Goal: Transaction & Acquisition: Purchase product/service

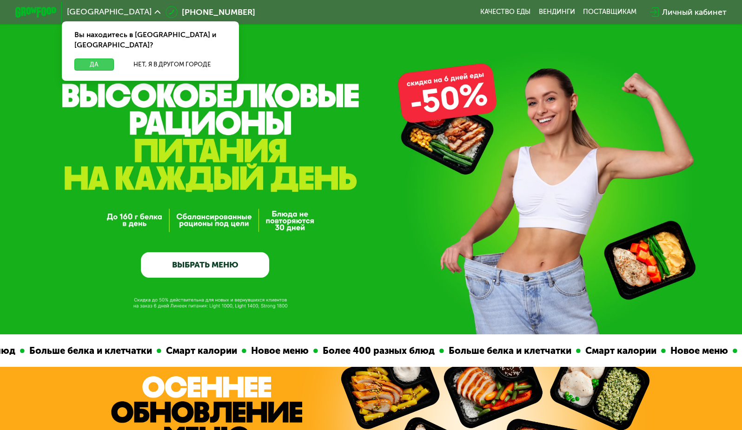
click at [80, 59] on button "Да" at bounding box center [94, 65] width 40 height 13
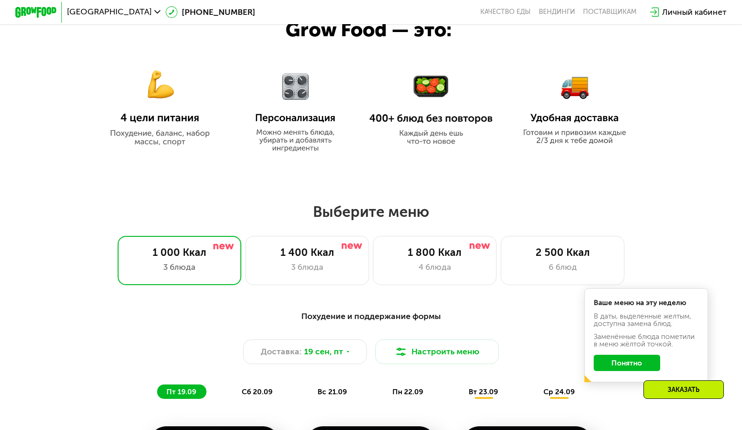
scroll to position [604, 0]
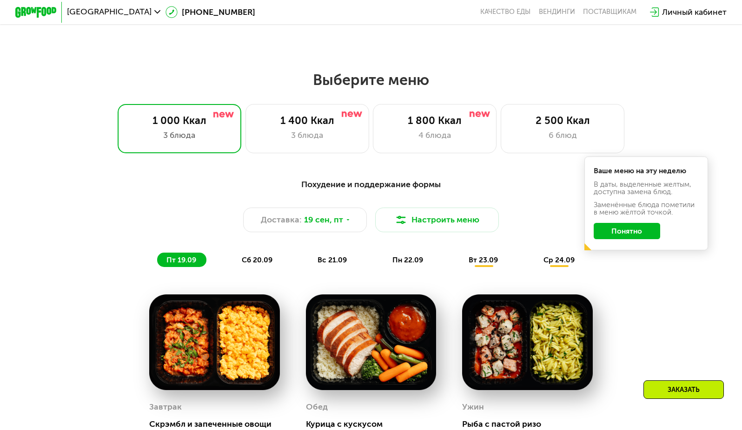
click at [628, 233] on button "Понятно" at bounding box center [627, 231] width 67 height 16
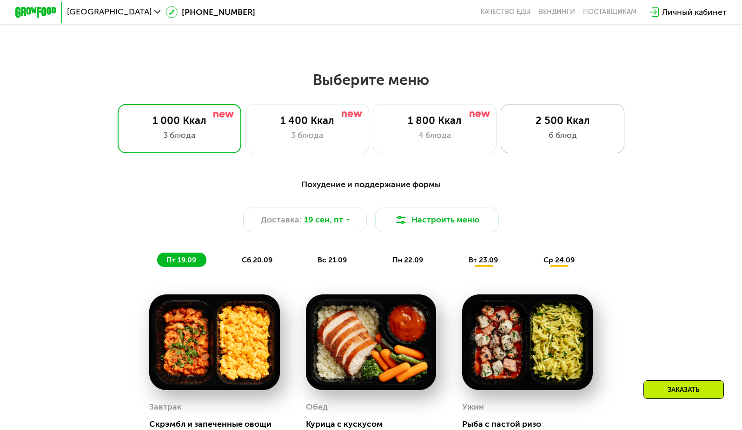
click at [567, 146] on div "2 500 Ккал 6 блюд" at bounding box center [563, 128] width 124 height 49
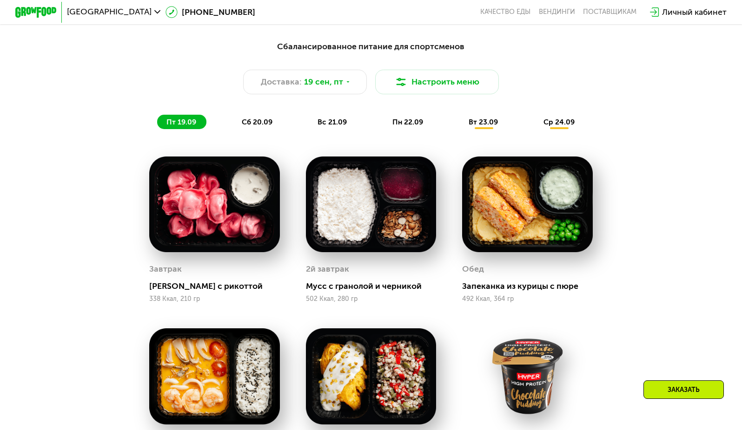
scroll to position [651, 0]
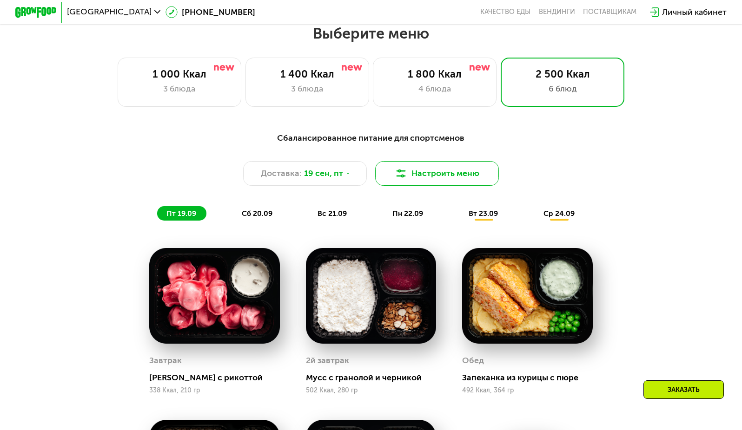
click at [436, 176] on button "Настроить меню" at bounding box center [437, 173] width 124 height 25
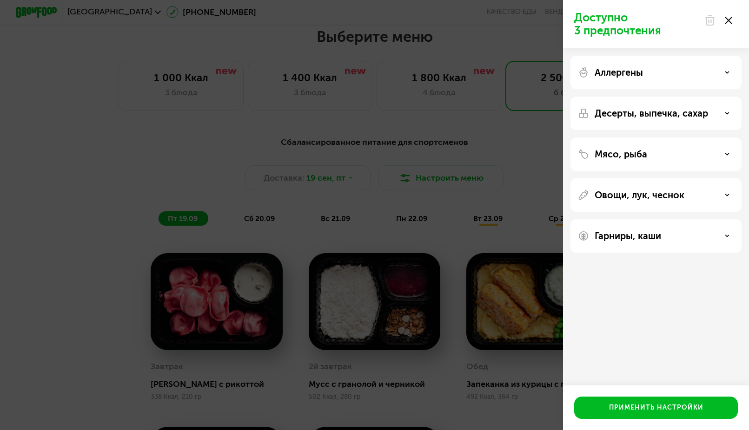
click at [693, 70] on div "Аллергены" at bounding box center [656, 72] width 156 height 11
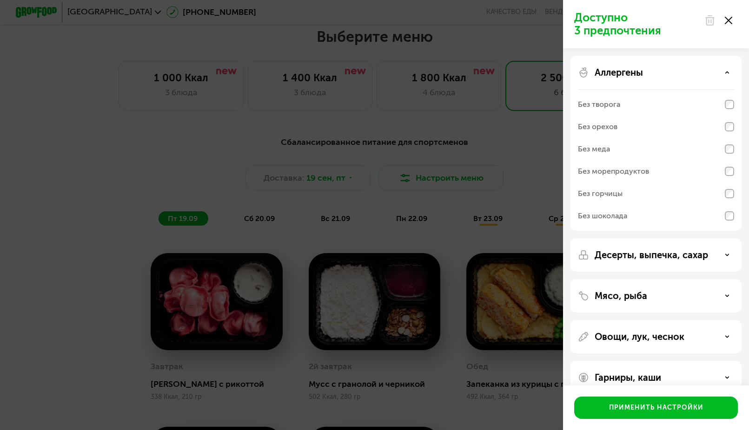
click at [693, 70] on div "Аллергены" at bounding box center [656, 72] width 156 height 11
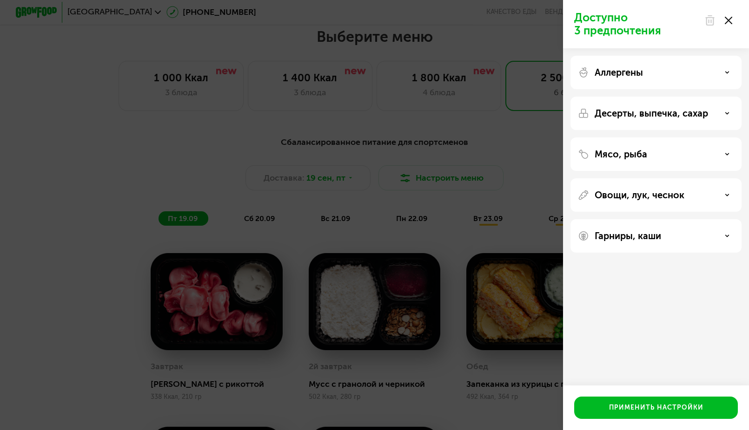
click at [673, 104] on div "Десерты, выпечка, сахар" at bounding box center [655, 113] width 171 height 33
click at [679, 108] on p "Десерты, выпечка, сахар" at bounding box center [650, 113] width 113 height 11
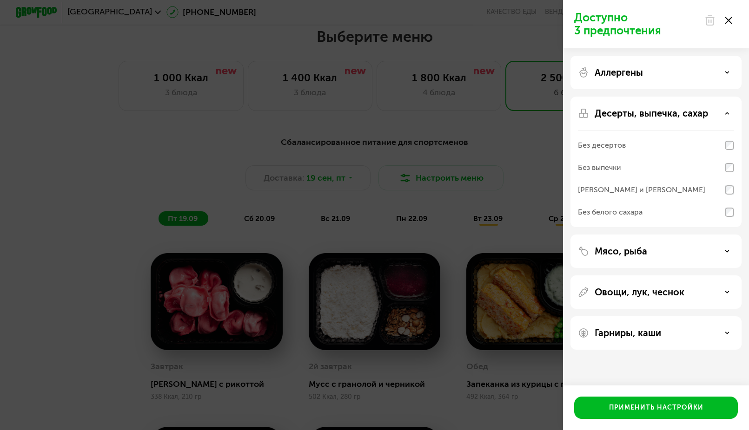
click at [677, 110] on p "Десерты, выпечка, сахар" at bounding box center [650, 113] width 113 height 11
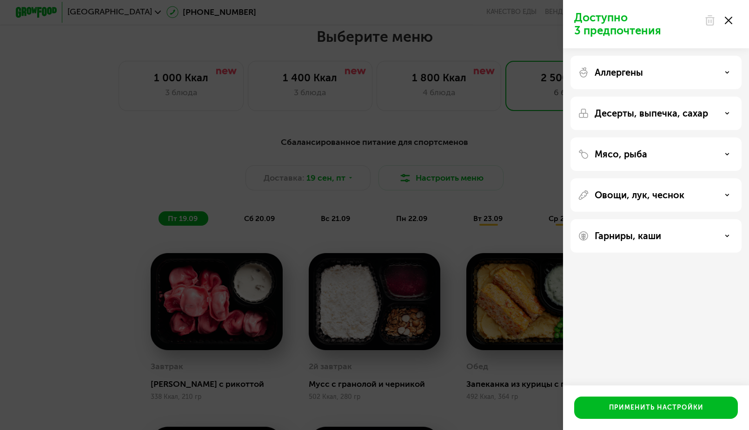
click at [730, 14] on div at bounding box center [718, 20] width 39 height 19
click at [730, 16] on div at bounding box center [718, 20] width 39 height 19
click at [730, 19] on use at bounding box center [728, 20] width 7 height 7
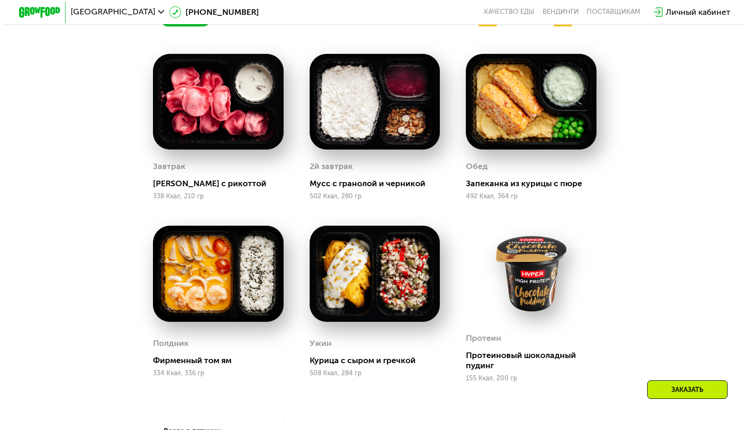
scroll to position [604, 0]
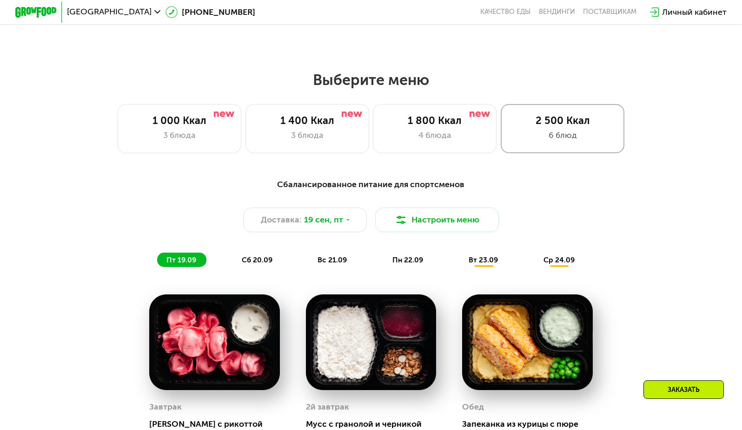
click at [561, 127] on div "2 500 Ккал" at bounding box center [562, 121] width 102 height 13
click at [460, 227] on button "Настроить меню" at bounding box center [437, 220] width 124 height 25
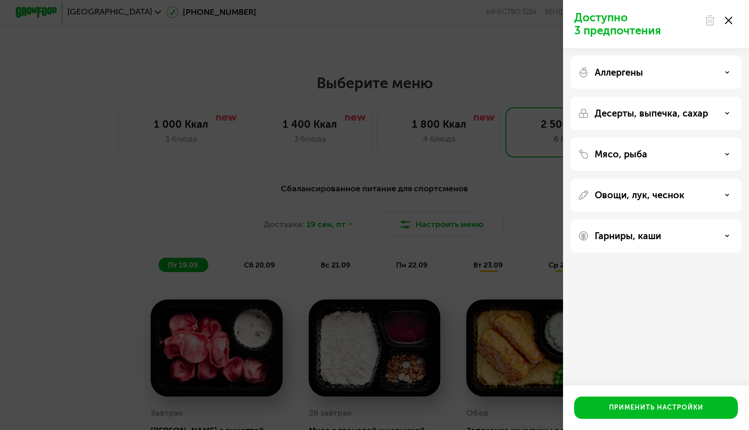
click at [646, 238] on p "Гарниры, каши" at bounding box center [627, 236] width 66 height 11
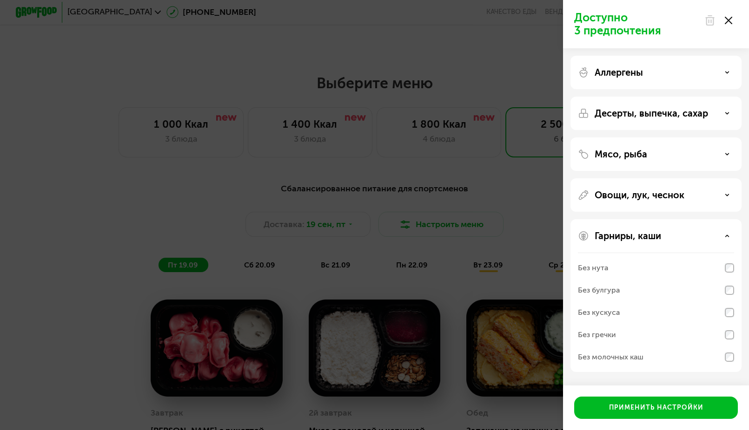
click at [645, 55] on div "Аллергены Десерты, выпечка, сахар Мясо, рыба Овощи, лук, чеснок Гарниры, каши Б…" at bounding box center [656, 213] width 186 height 331
click at [633, 206] on div "Овощи, лук, чеснок" at bounding box center [655, 194] width 171 height 33
click at [637, 195] on p "Овощи, лук, чеснок" at bounding box center [639, 195] width 90 height 11
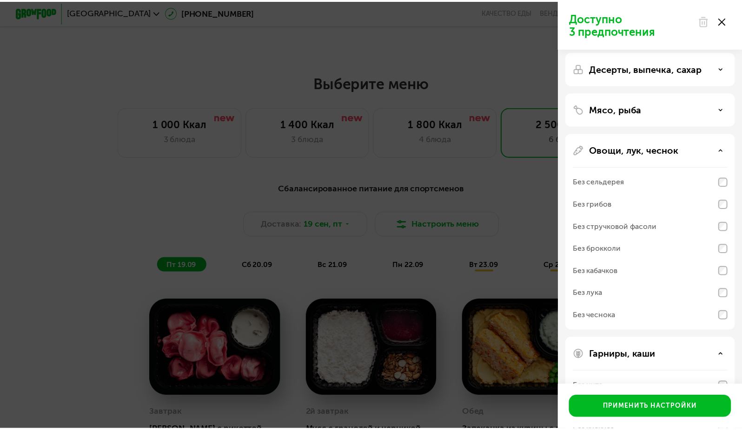
scroll to position [0, 0]
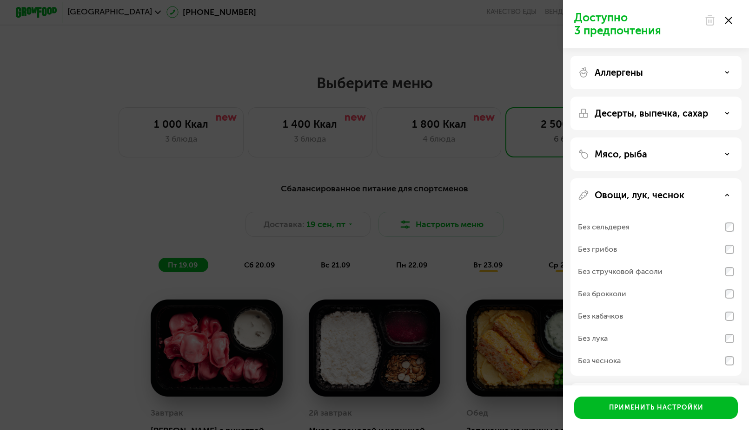
click at [635, 159] on p "Мясо, рыба" at bounding box center [620, 154] width 53 height 11
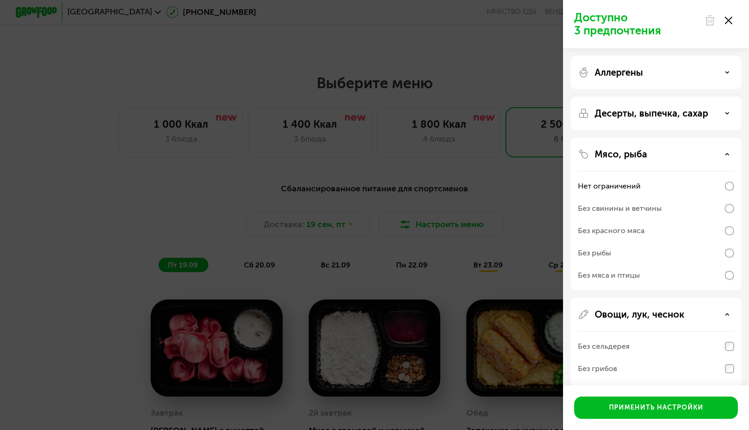
click at [663, 107] on div "Десерты, выпечка, сахар" at bounding box center [655, 113] width 171 height 33
click at [667, 115] on p "Десерты, выпечка, сахар" at bounding box center [650, 113] width 113 height 11
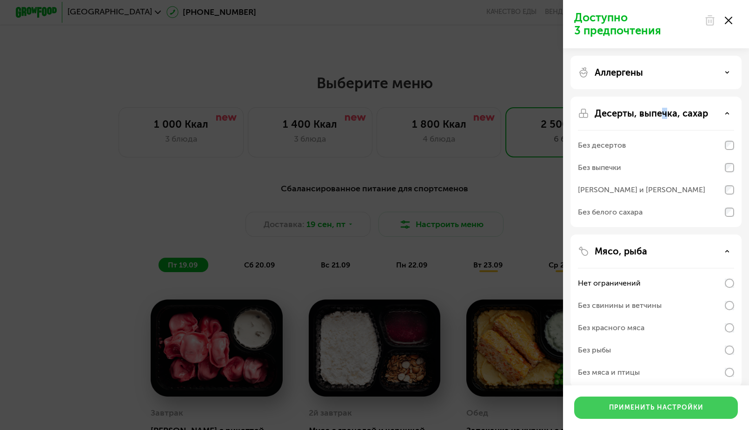
click at [660, 414] on button "Применить настройки" at bounding box center [656, 408] width 164 height 22
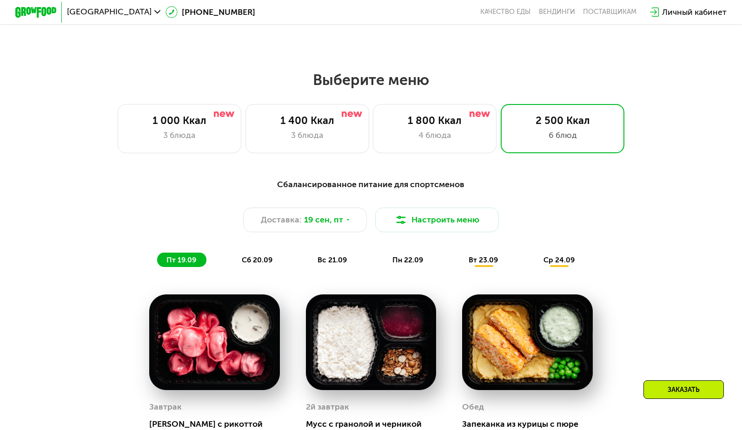
click at [701, 388] on div "Заказать" at bounding box center [683, 390] width 80 height 19
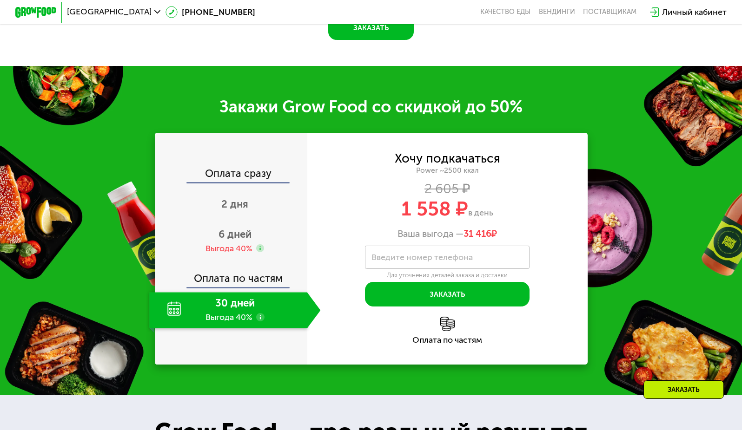
scroll to position [1421, 0]
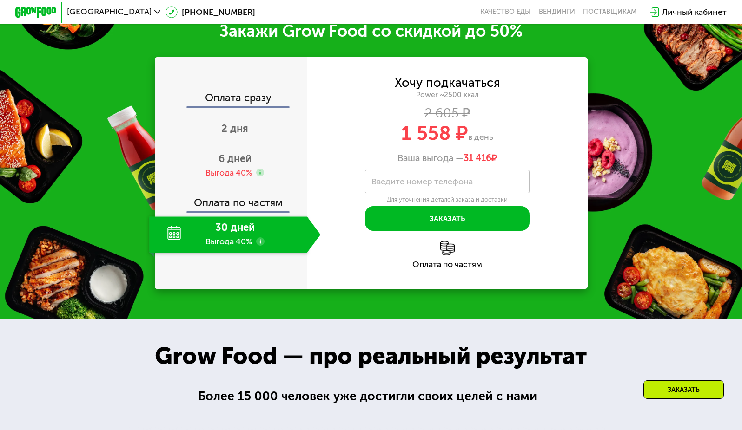
click at [274, 211] on div "Оплата по частям" at bounding box center [232, 200] width 152 height 24
click at [233, 148] on div "2 дня" at bounding box center [234, 130] width 171 height 36
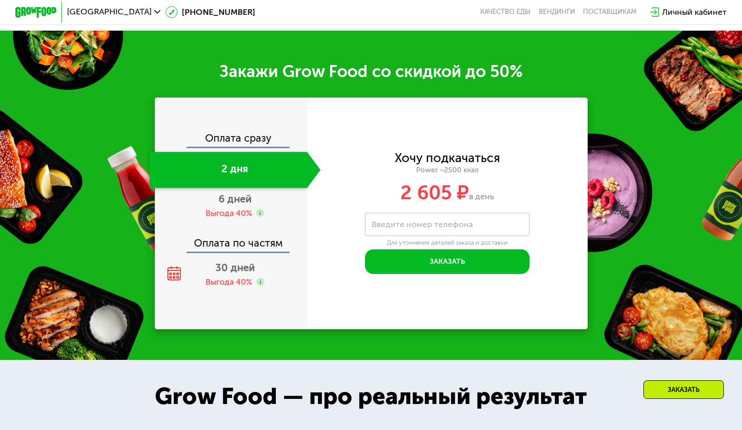
click at [233, 137] on div "Оплата сразу 2 дня 6 дней Выгода 40% Оплата по частям 30 дней Выгода 40%" at bounding box center [231, 214] width 152 height 232
click at [245, 274] on span "30 дней" at bounding box center [235, 268] width 40 height 13
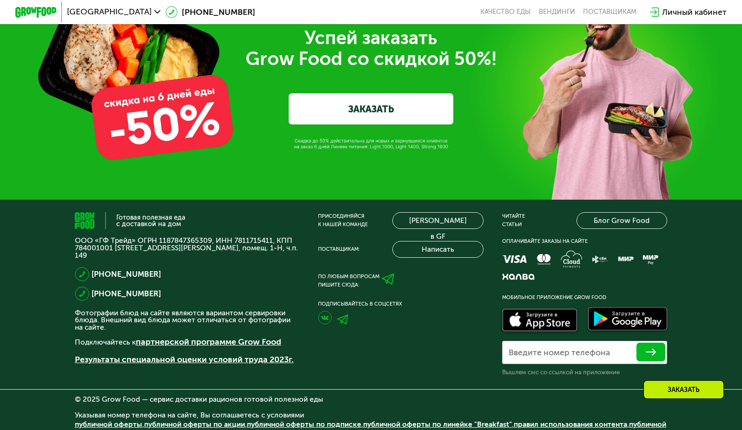
click at [364, 125] on link "ЗАКАЗАТЬ" at bounding box center [371, 108] width 165 height 31
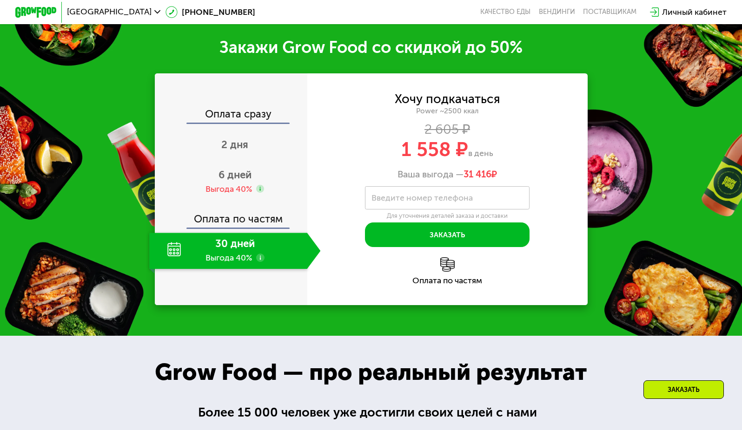
scroll to position [1397, 0]
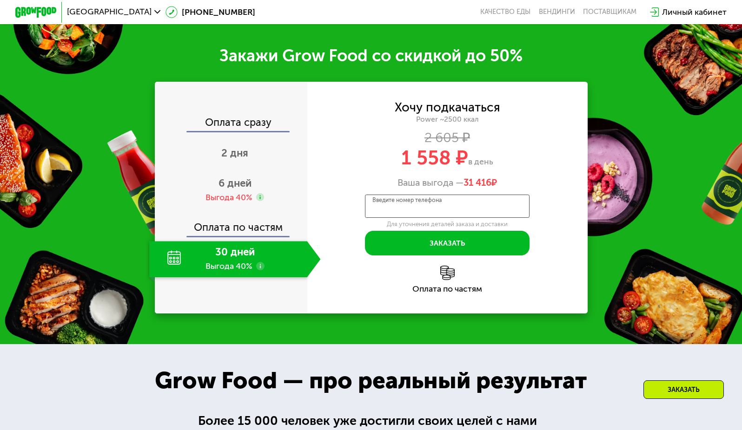
click at [445, 210] on input "Введите номер телефона" at bounding box center [447, 206] width 165 height 23
click at [525, 168] on div "1 558 ₽ в день" at bounding box center [447, 158] width 280 height 20
drag, startPoint x: 423, startPoint y: 165, endPoint x: 465, endPoint y: 171, distance: 42.7
click at [465, 168] on div "1 558 ₽ в день" at bounding box center [447, 158] width 280 height 20
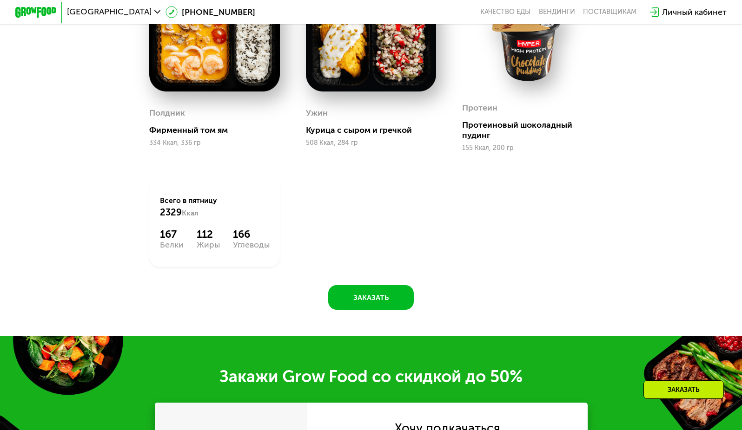
scroll to position [1211, 0]
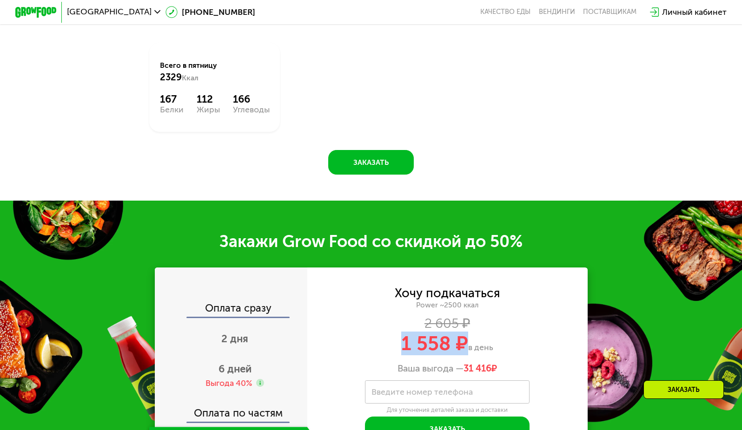
drag, startPoint x: 506, startPoint y: 378, endPoint x: 462, endPoint y: 379, distance: 44.2
click at [462, 374] on div "Ваша выгода — 31 416 ₽" at bounding box center [447, 368] width 280 height 11
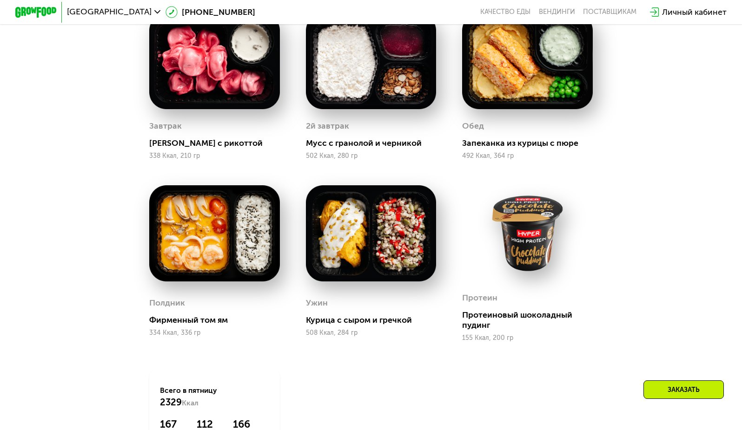
click at [661, 308] on div "Сбалансированное питание для спортсменов Доставка: 19 сен, пт Настроить меню пт…" at bounding box center [370, 195] width 634 height 609
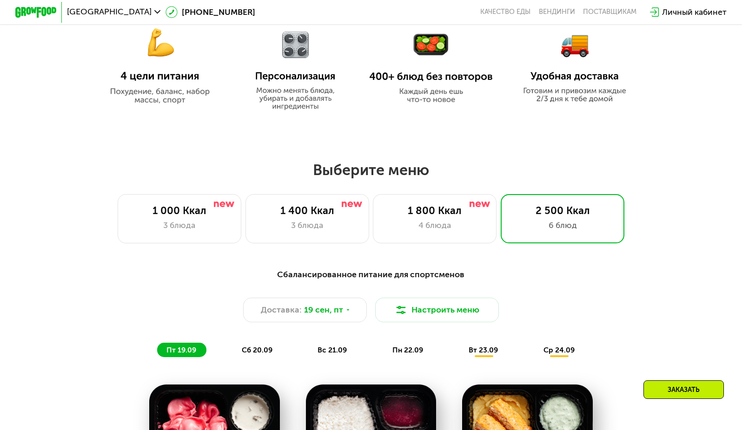
scroll to position [607, 0]
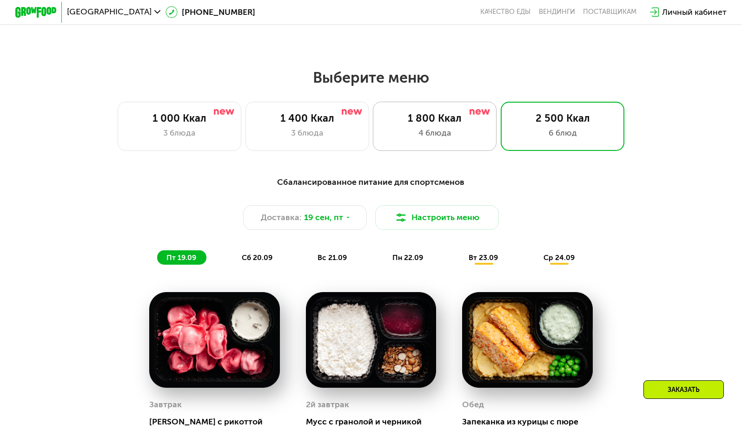
click at [423, 116] on div "1 800 Ккал" at bounding box center [435, 118] width 102 height 13
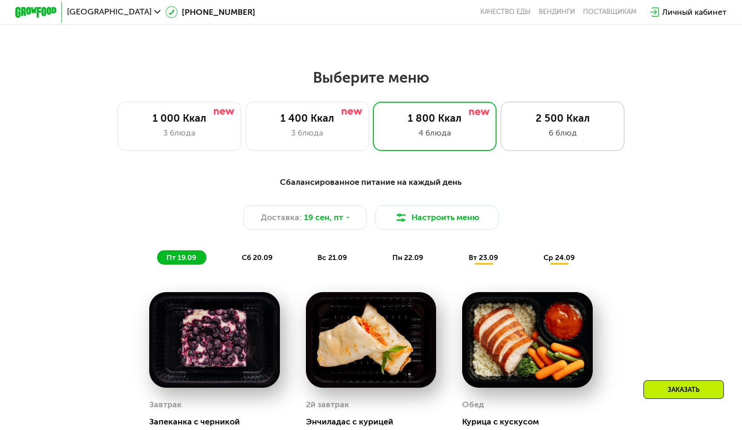
click at [572, 138] on div "6 блюд" at bounding box center [562, 133] width 102 height 13
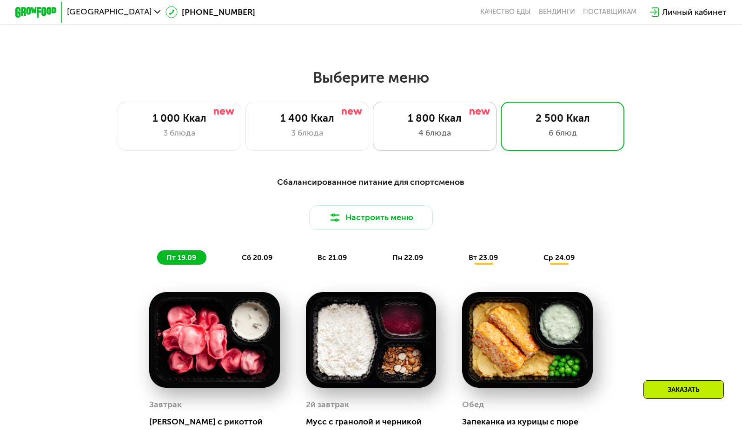
click at [460, 125] on div "1 800 Ккал" at bounding box center [435, 118] width 102 height 13
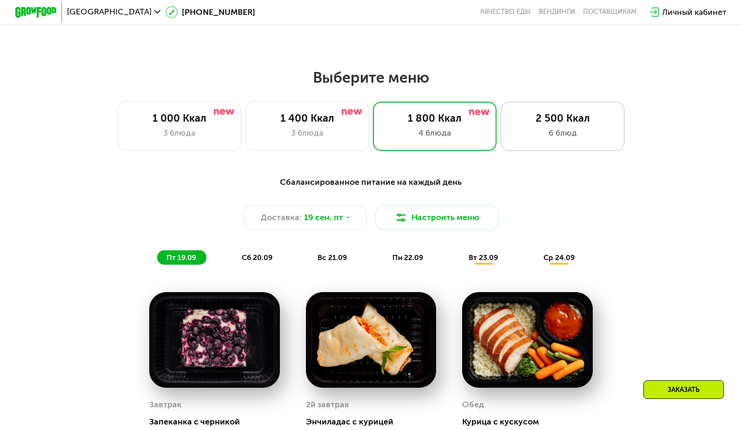
click at [562, 130] on div "2 500 Ккал 6 блюд" at bounding box center [563, 126] width 124 height 49
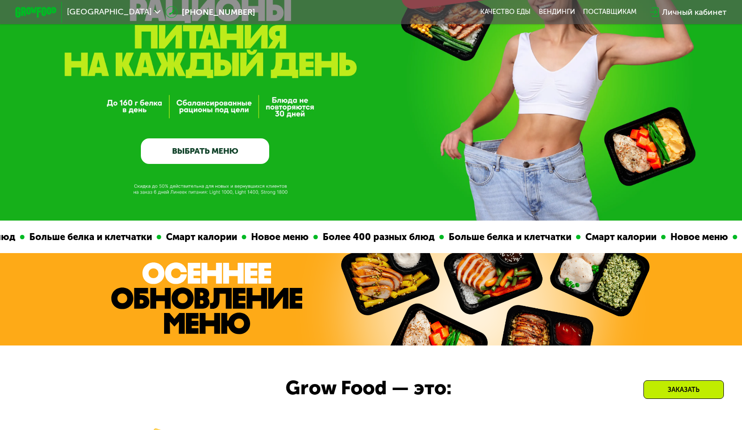
scroll to position [2, 0]
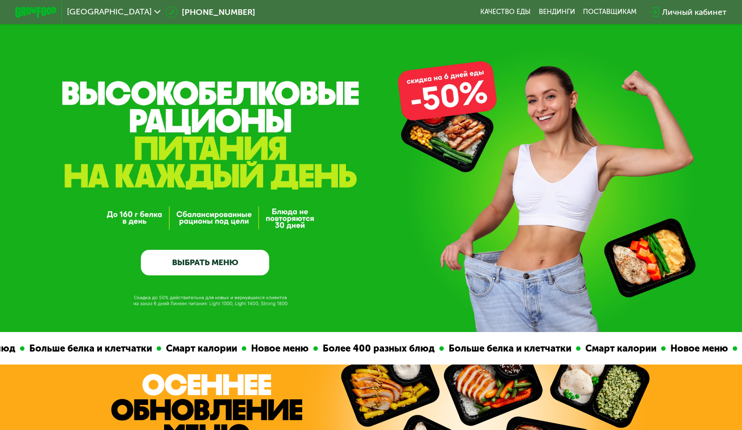
click at [97, 15] on span "[GEOGRAPHIC_DATA]" at bounding box center [109, 12] width 85 height 8
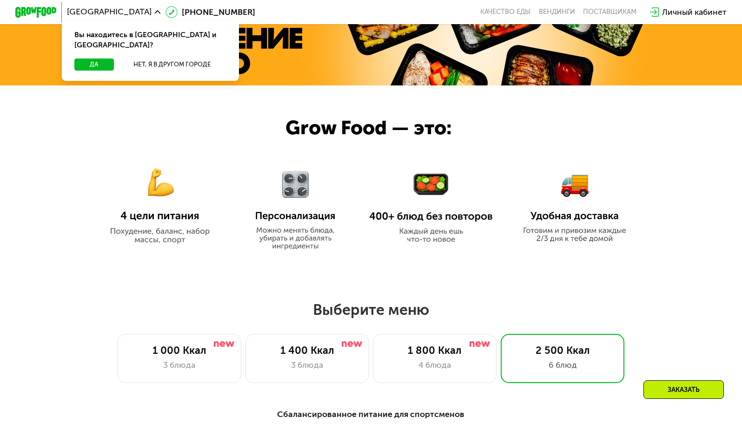
click at [319, 250] on img at bounding box center [295, 204] width 96 height 92
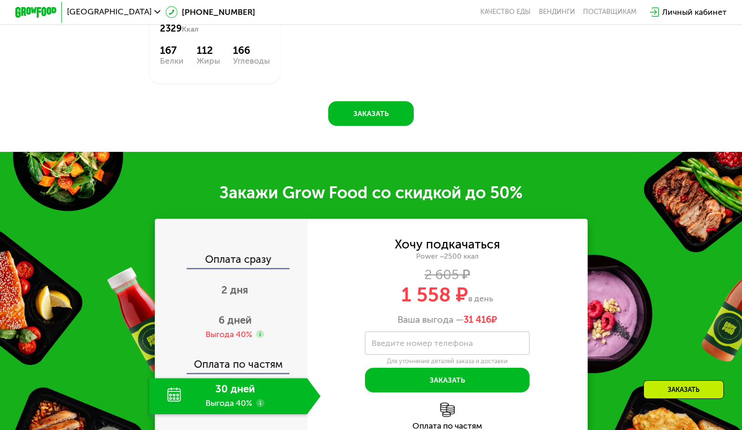
scroll to position [1350, 0]
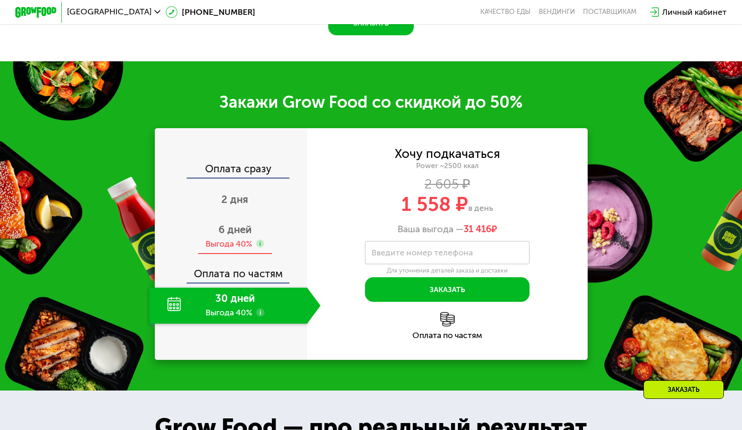
click at [231, 250] on div "Выгода 40%" at bounding box center [228, 243] width 47 height 11
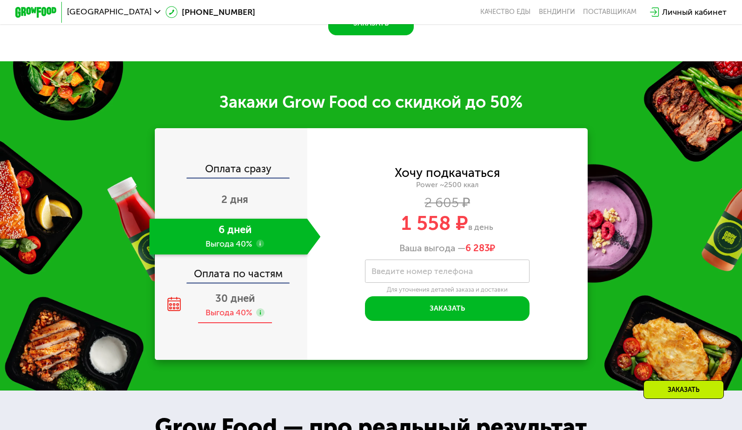
click at [242, 305] on span "30 дней" at bounding box center [235, 298] width 40 height 13
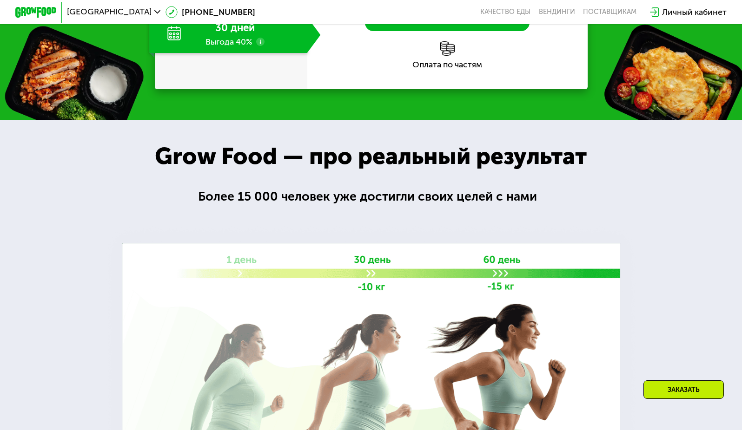
scroll to position [1629, 0]
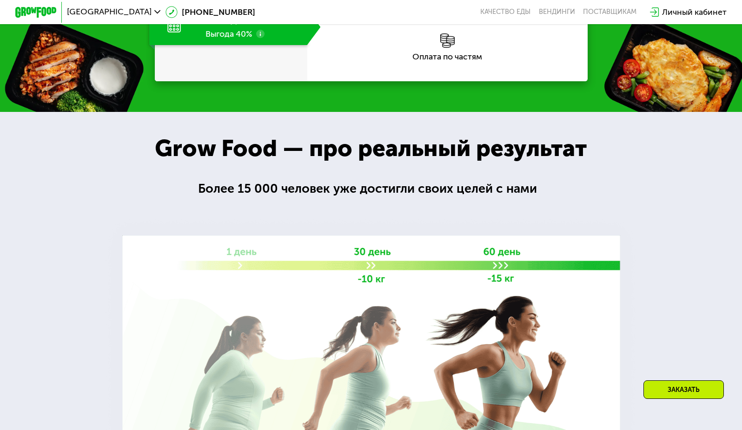
click at [452, 61] on div "Оплата по частям" at bounding box center [447, 57] width 280 height 8
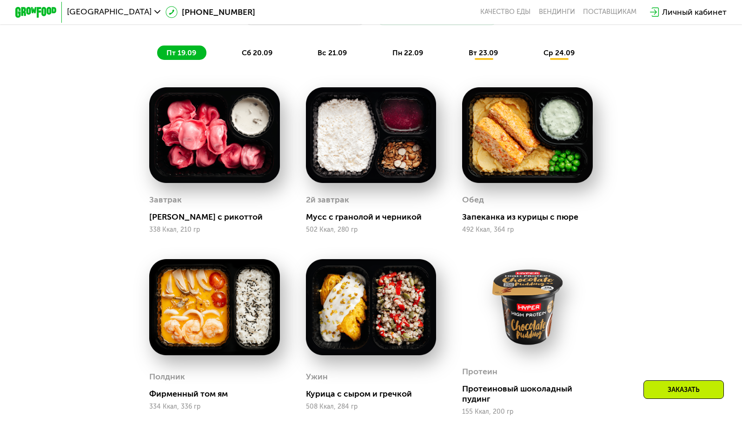
scroll to position [758, 0]
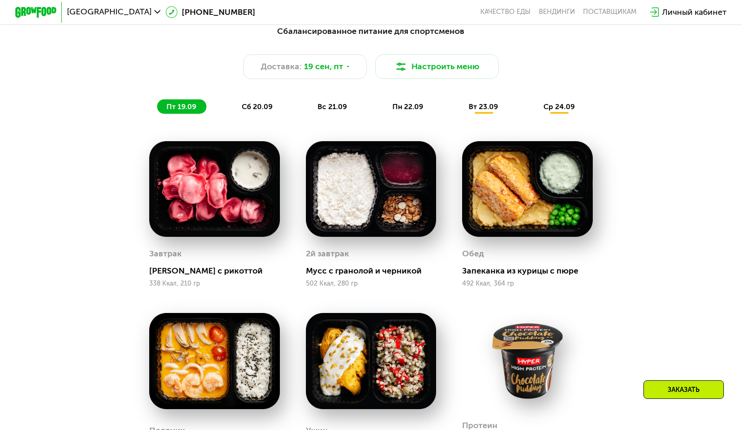
click at [236, 112] on div "сб 20.09" at bounding box center [257, 106] width 50 height 14
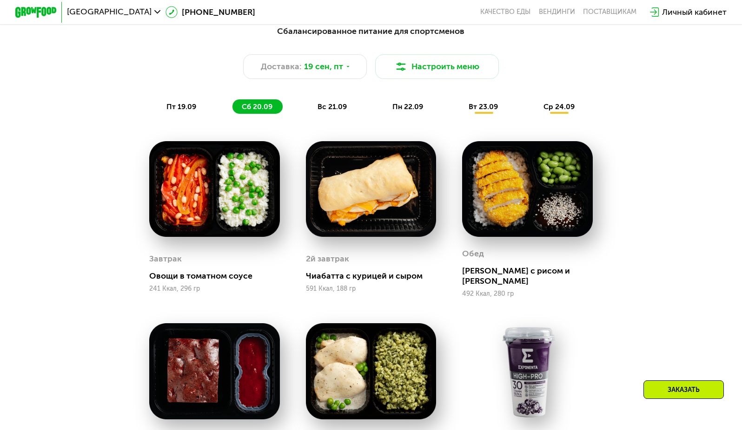
click at [197, 113] on div "пт 19.09" at bounding box center [181, 106] width 49 height 14
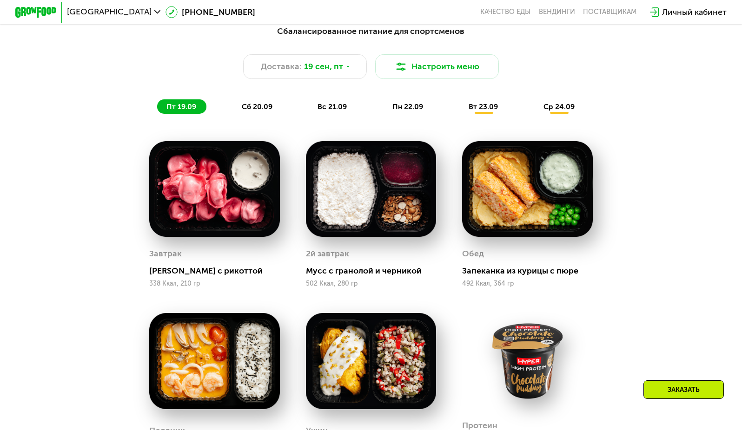
click at [471, 109] on span "вт 23.09" at bounding box center [483, 106] width 29 height 9
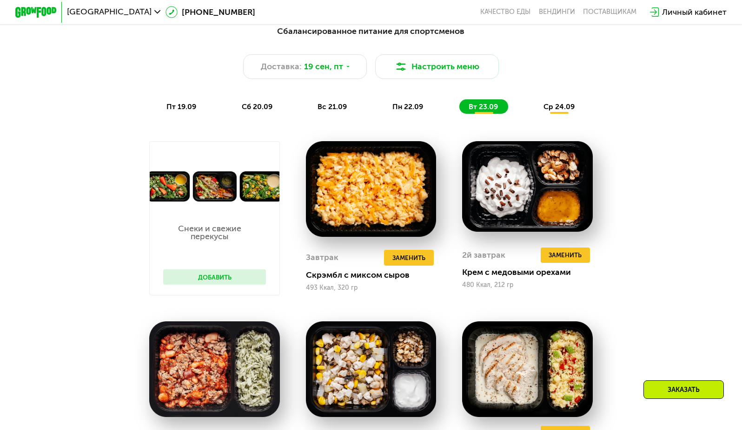
click at [577, 111] on div "ср 24.09" at bounding box center [559, 106] width 51 height 14
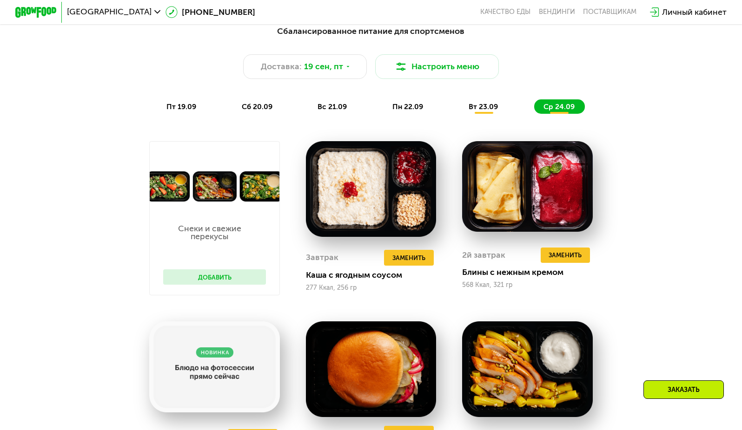
click at [171, 110] on span "пт 19.09" at bounding box center [181, 106] width 30 height 9
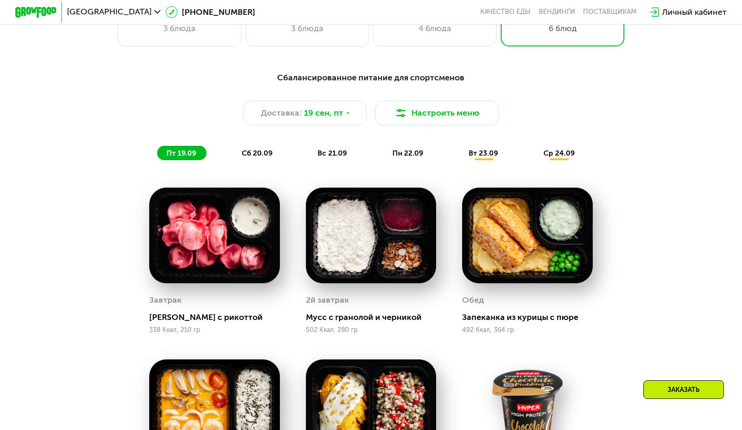
click at [251, 154] on span "сб 20.09" at bounding box center [257, 153] width 31 height 9
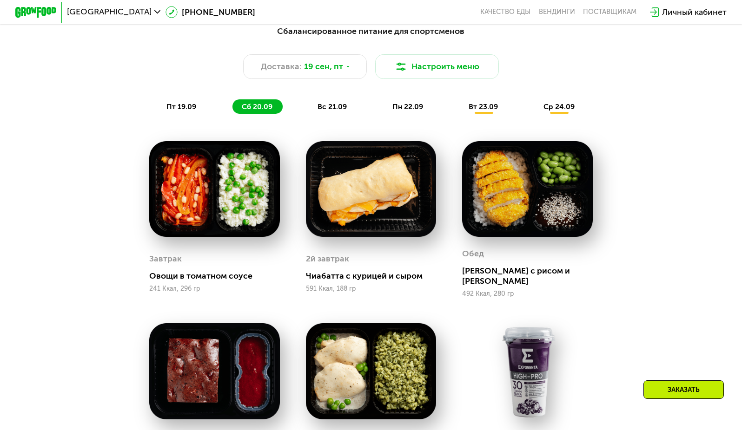
click at [329, 105] on div "вс 21.09" at bounding box center [333, 106] width 49 height 14
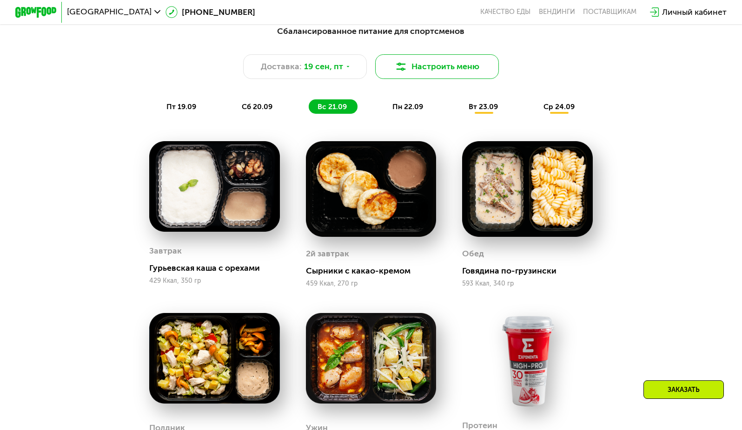
click at [458, 73] on button "Настроить меню" at bounding box center [437, 66] width 124 height 25
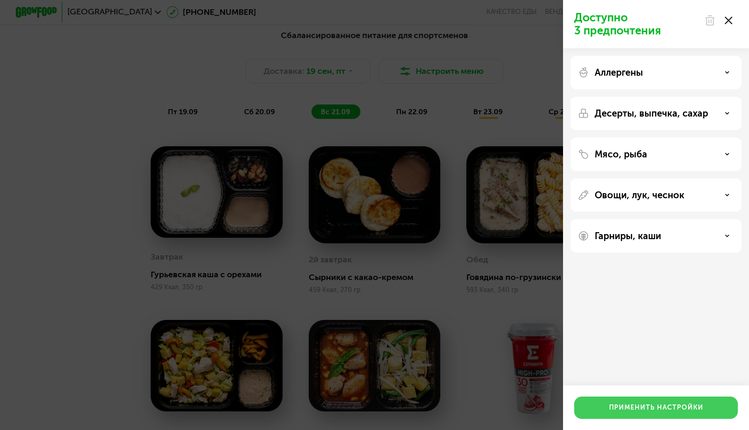
click at [652, 401] on button "Применить настройки" at bounding box center [656, 408] width 164 height 22
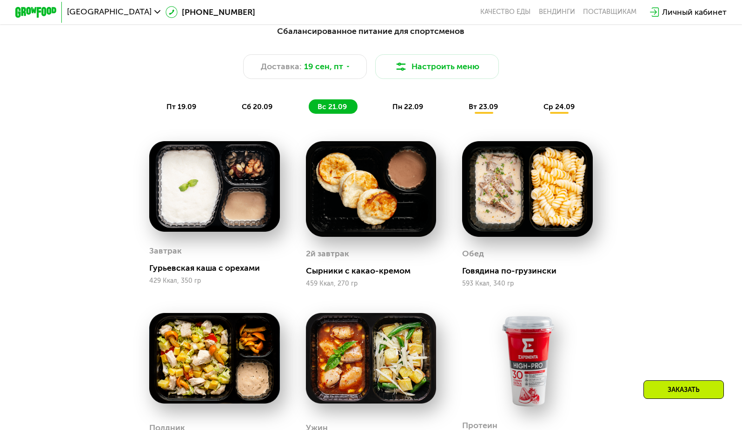
click at [585, 114] on div "пт 19.09 сб 20.09 вс 21.09 пн 22.09 вт 23.09 ср 24.09" at bounding box center [371, 106] width 428 height 14
click at [568, 111] on span "ср 24.09" at bounding box center [558, 106] width 31 height 9
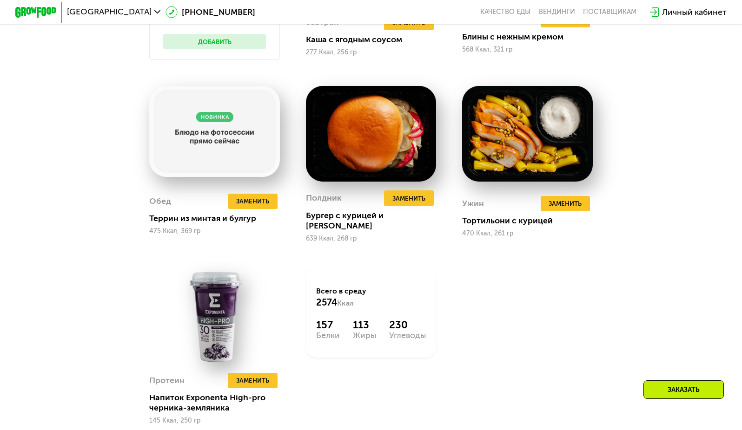
scroll to position [1222, 0]
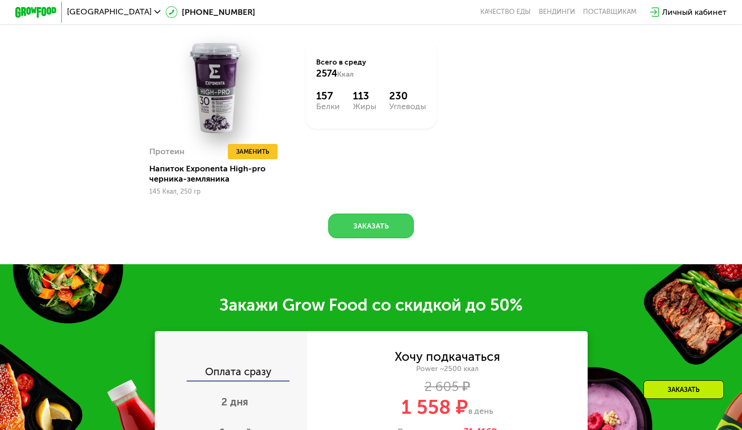
click at [338, 215] on button "Заказать" at bounding box center [371, 226] width 86 height 25
click at [355, 226] on button "Заказать" at bounding box center [371, 226] width 86 height 25
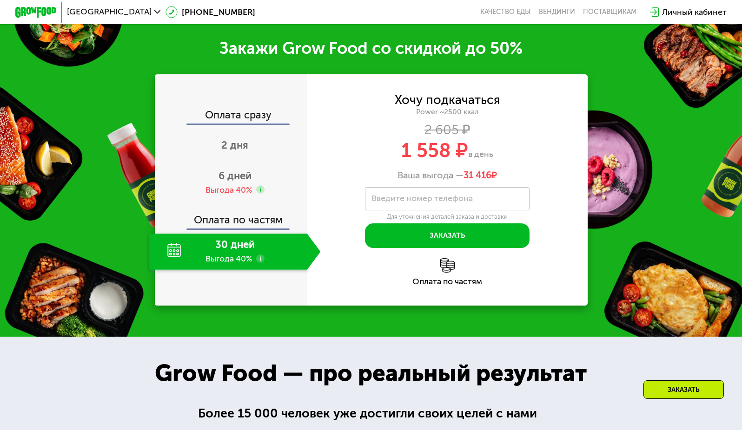
scroll to position [1487, 0]
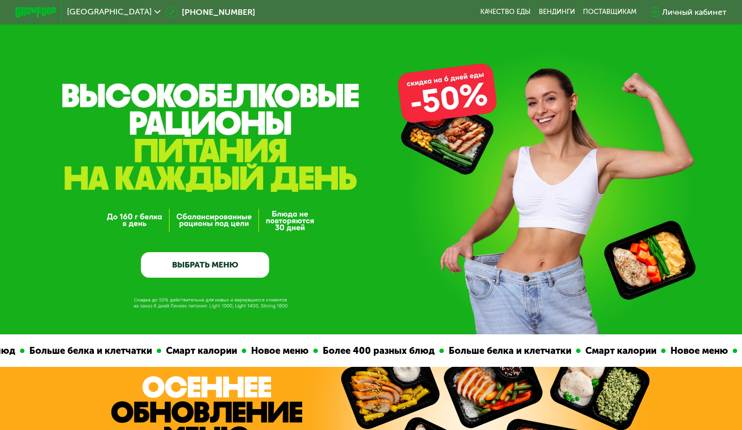
click at [211, 265] on link "ВЫБРАТЬ МЕНЮ" at bounding box center [205, 265] width 128 height 26
click at [236, 266] on link "ВЫБРАТЬ МЕНЮ" at bounding box center [205, 265] width 128 height 26
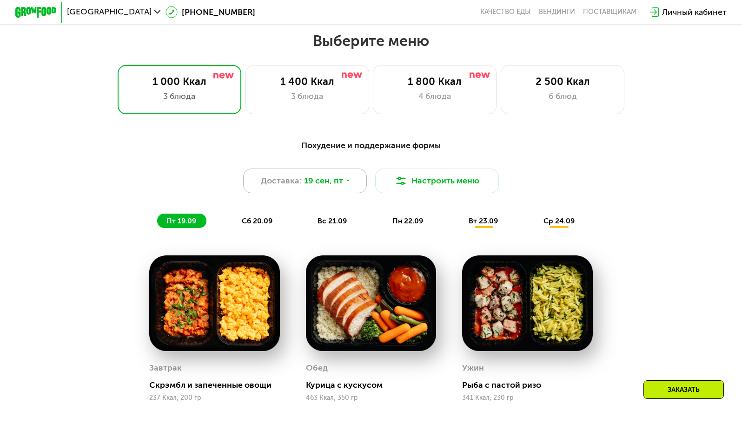
scroll to position [653, 0]
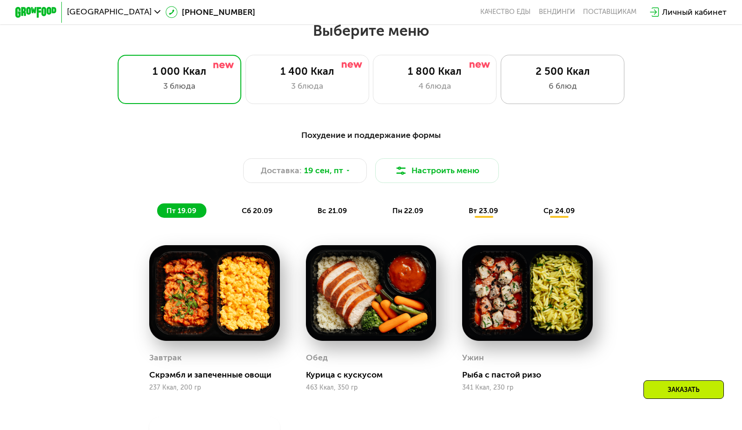
click at [574, 78] on div "2 500 Ккал" at bounding box center [562, 72] width 102 height 13
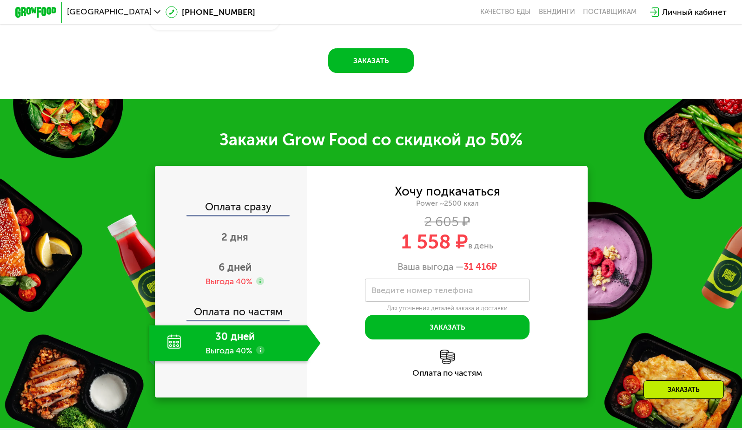
scroll to position [1304, 0]
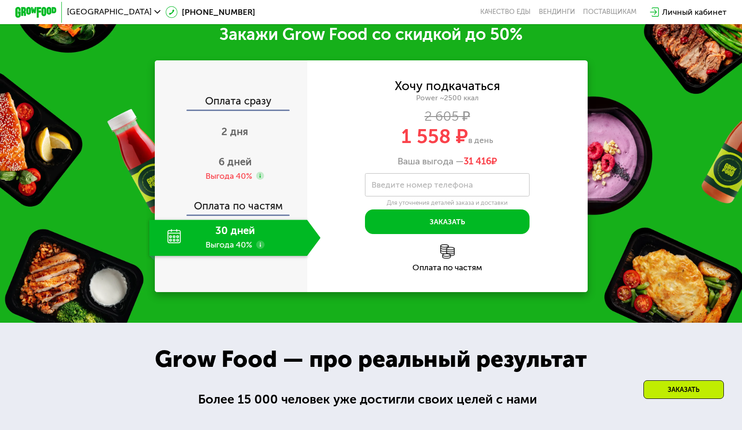
scroll to position [1421, 0]
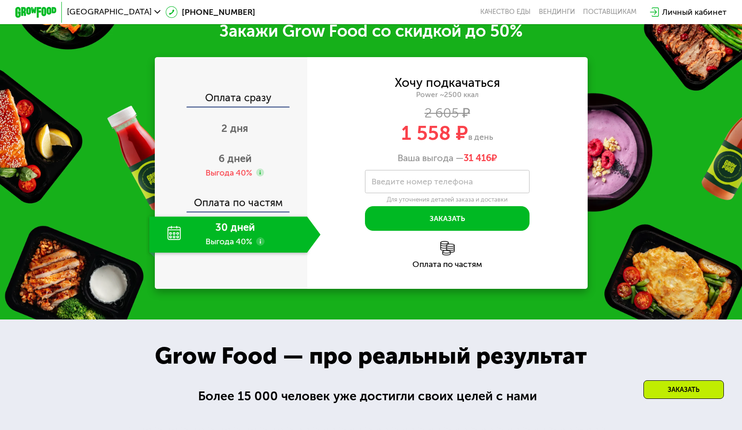
click at [452, 204] on div "Для уточнения деталей заказа и доставки" at bounding box center [447, 200] width 165 height 8
click at [453, 185] on label "Введите номер телефона" at bounding box center [421, 182] width 101 height 6
click at [453, 193] on input "Введите номер телефона" at bounding box center [447, 181] width 165 height 23
click at [254, 178] on div "6 дней Выгода 40%" at bounding box center [234, 166] width 171 height 36
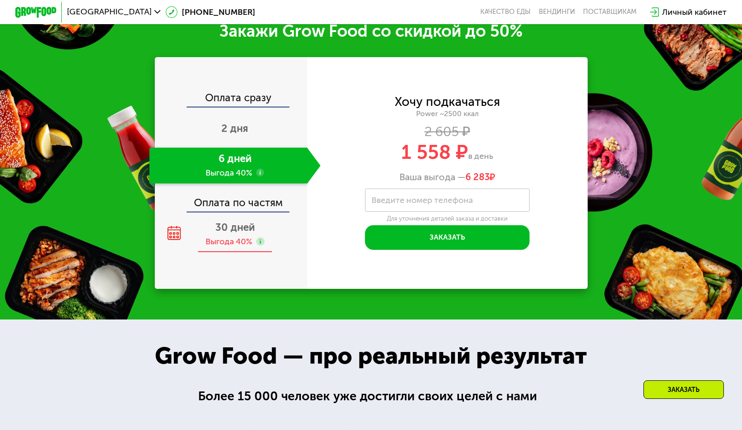
click at [240, 232] on div "30 дней Выгода 40%" at bounding box center [234, 235] width 171 height 36
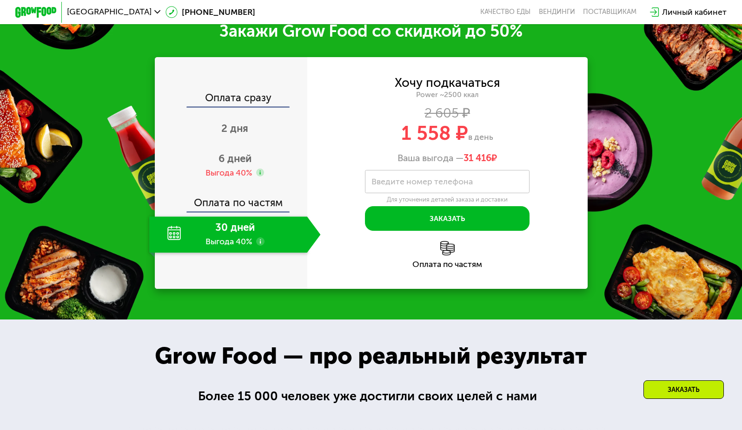
click at [702, 10] on div "Личный кабинет" at bounding box center [694, 12] width 65 height 13
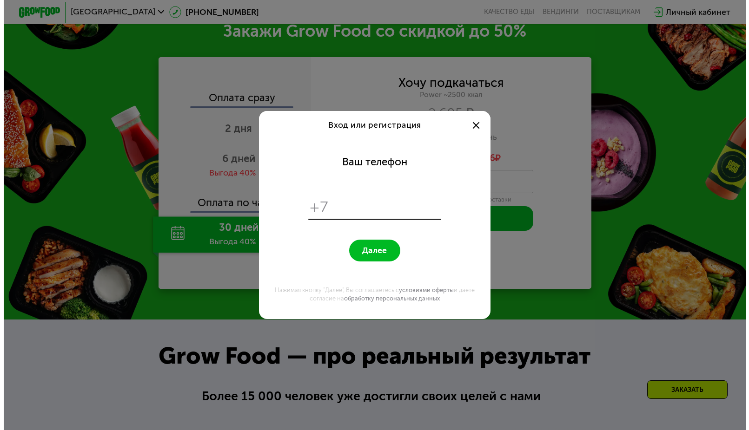
scroll to position [0, 0]
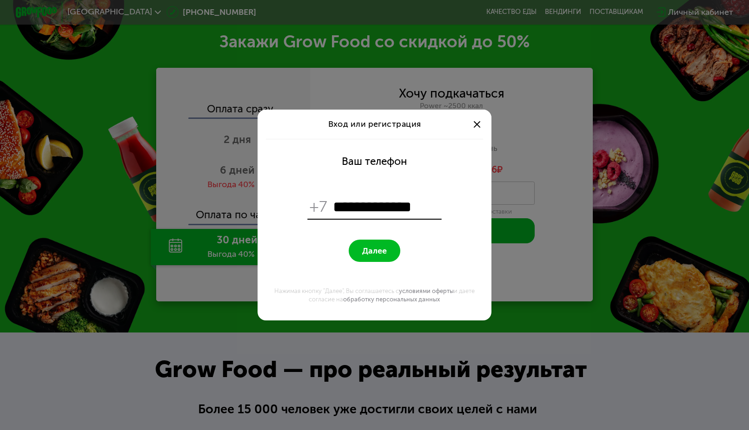
type input "**********"
click at [376, 263] on form "**********" at bounding box center [375, 229] width 222 height 181
click at [379, 257] on button "Далее" at bounding box center [375, 251] width 52 height 22
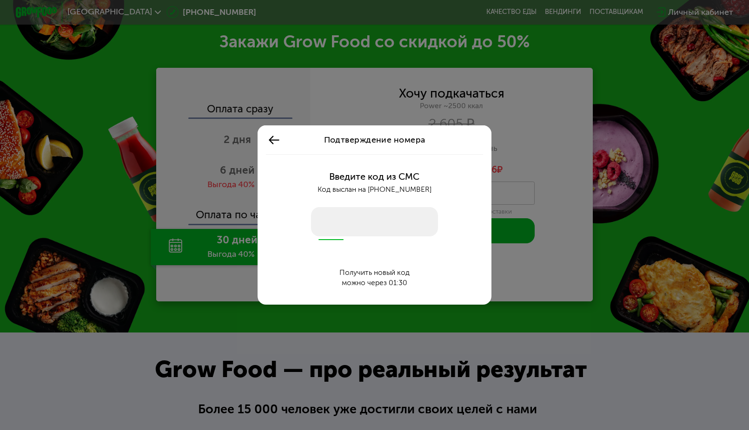
click at [332, 223] on input "number" at bounding box center [374, 221] width 127 height 29
type input "****"
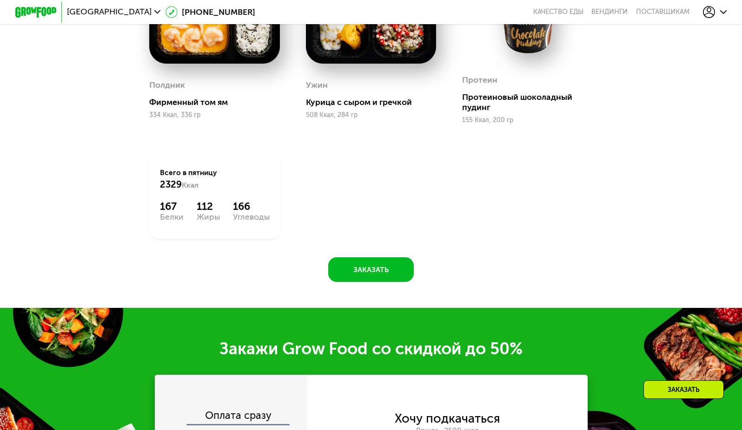
scroll to position [771, 0]
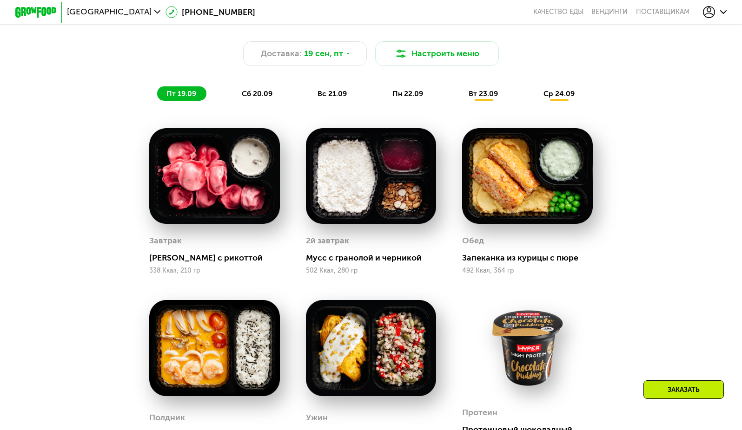
click at [564, 98] on span "ср 24.09" at bounding box center [558, 93] width 31 height 9
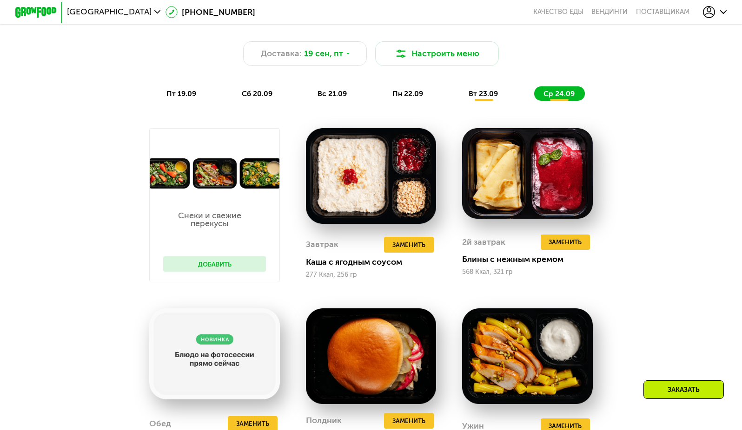
click at [173, 98] on span "пт 19.09" at bounding box center [181, 93] width 30 height 9
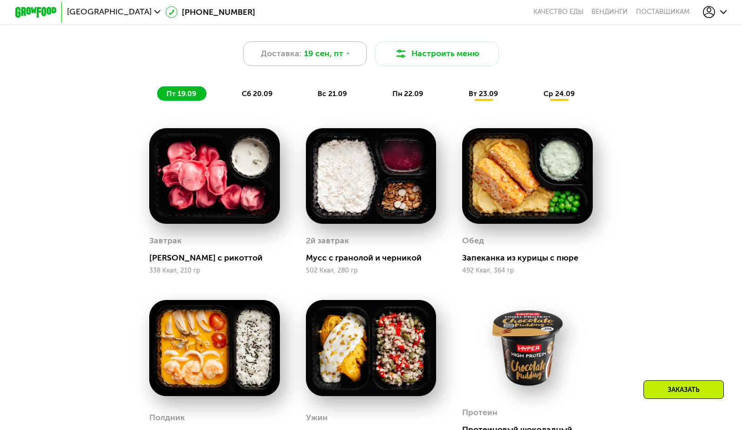
click at [261, 60] on span "Доставка:" at bounding box center [281, 53] width 41 height 13
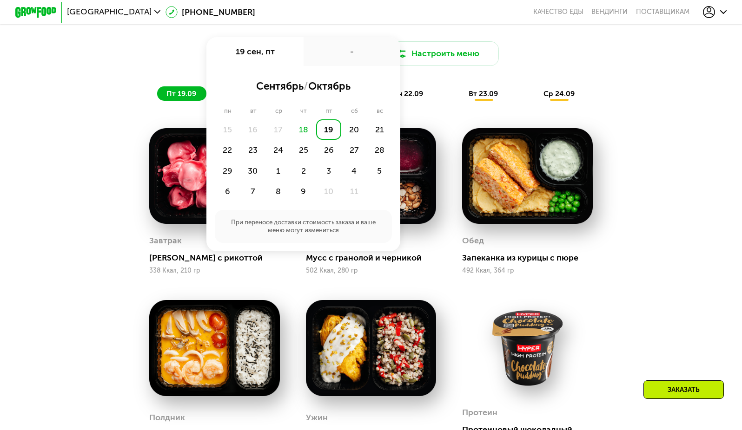
click at [256, 91] on span "сентябрь" at bounding box center [279, 86] width 47 height 13
click at [163, 66] on div "Доставка: 19 сен, пт 19 сен, пт - сентябрь / октябрь пн вт ср чт пт сб вс 15 16…" at bounding box center [371, 53] width 610 height 25
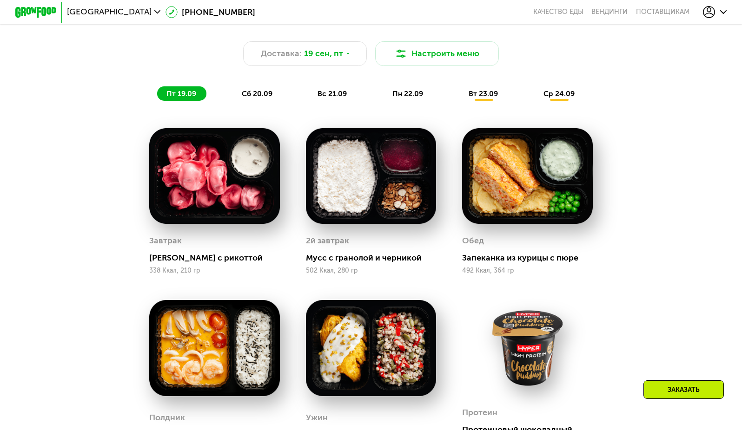
click at [253, 101] on div "сб 20.09" at bounding box center [257, 93] width 50 height 14
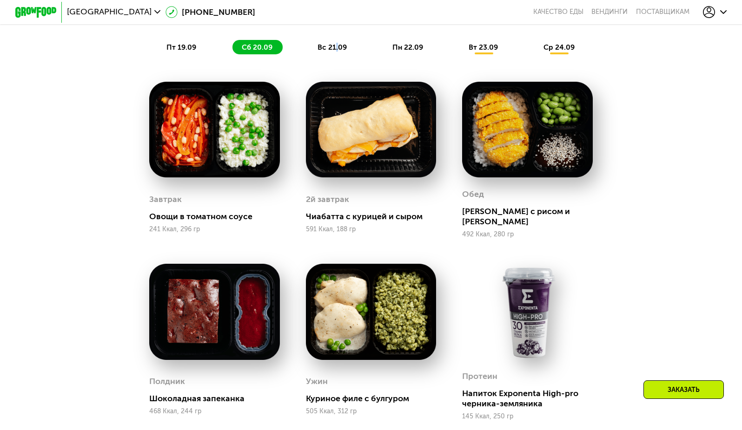
click at [337, 48] on div "вс 21.09" at bounding box center [333, 47] width 49 height 14
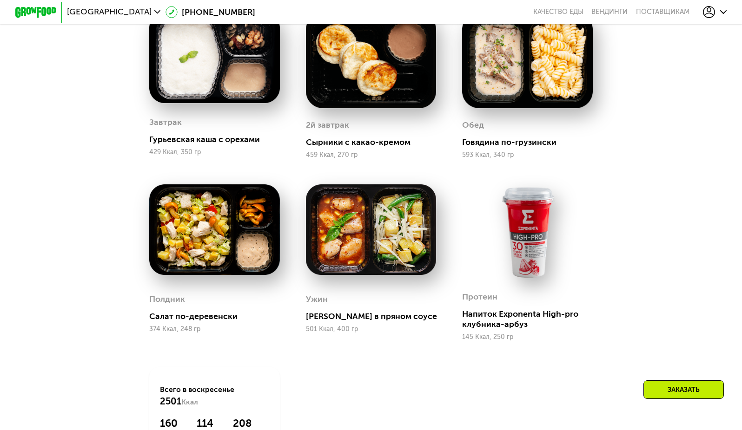
scroll to position [817, 0]
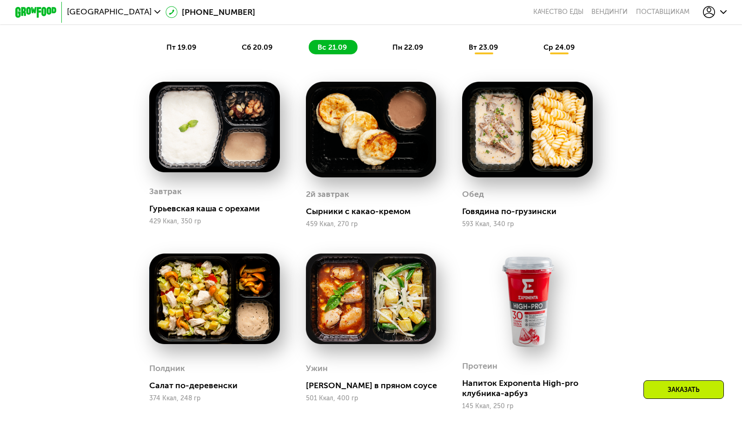
click at [414, 52] on span "пн 22.09" at bounding box center [407, 47] width 31 height 9
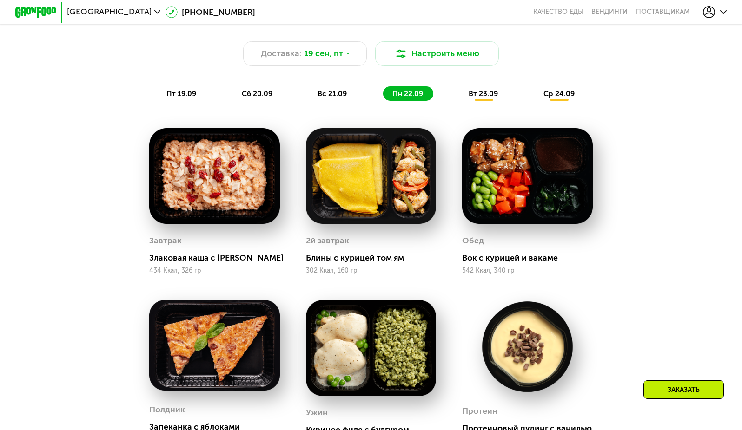
click at [487, 97] on span "вт 23.09" at bounding box center [483, 93] width 29 height 9
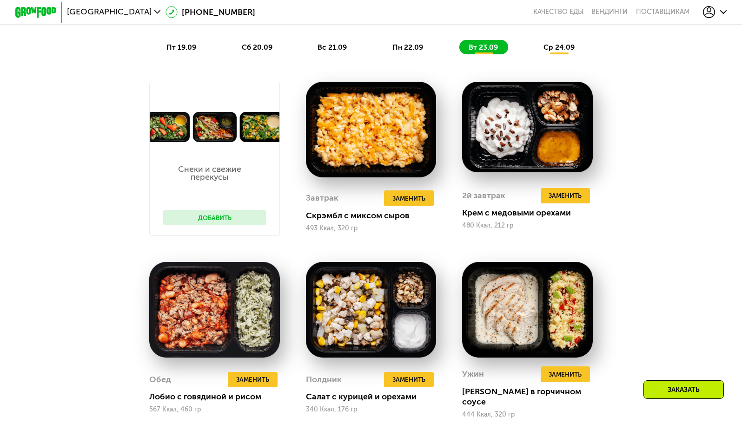
click at [570, 54] on div "ср 24.09" at bounding box center [559, 47] width 51 height 14
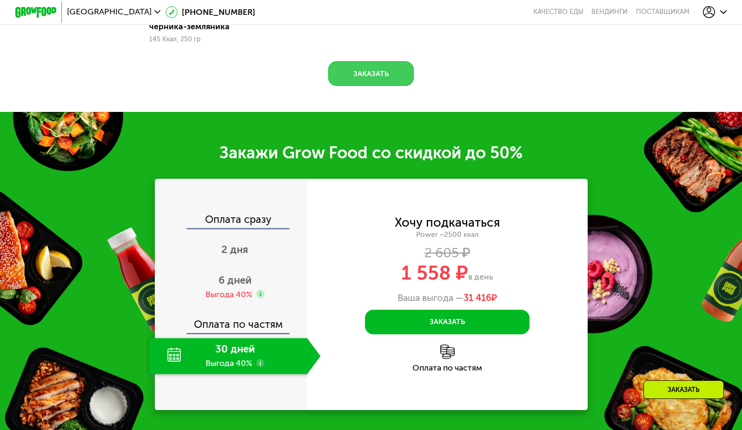
click at [376, 77] on button "Заказать" at bounding box center [371, 73] width 86 height 25
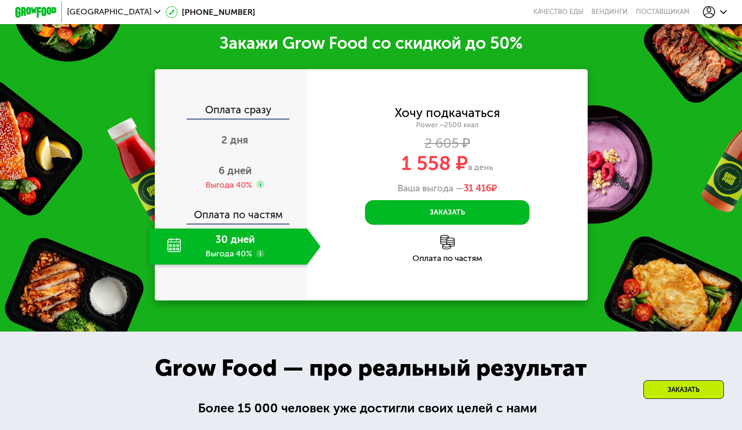
scroll to position [1487, 0]
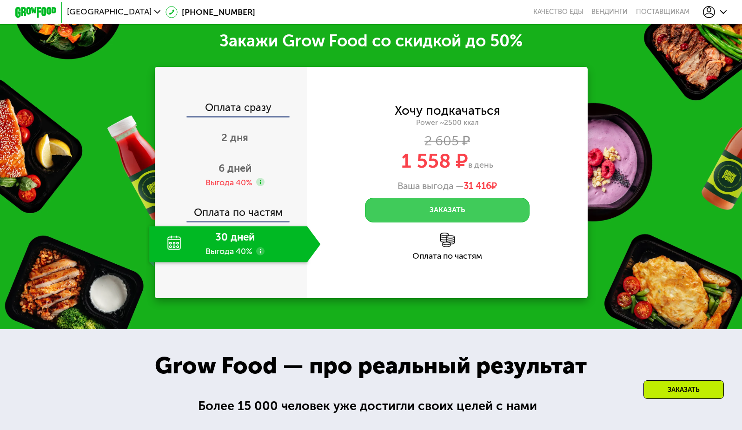
click at [449, 206] on button "Заказать" at bounding box center [447, 210] width 165 height 25
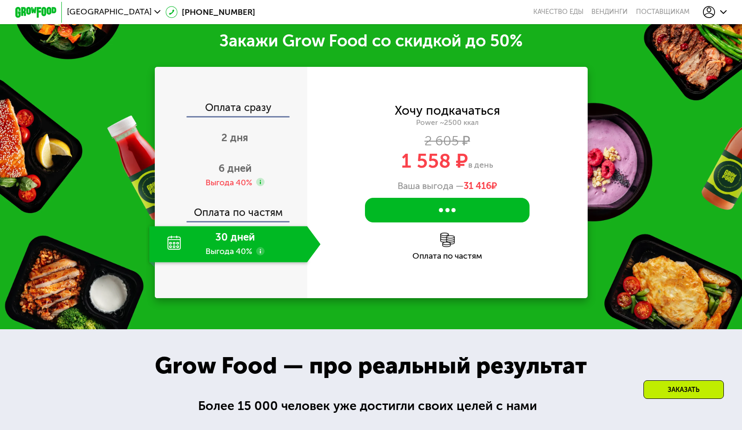
click at [260, 255] on use at bounding box center [260, 251] width 8 height 8
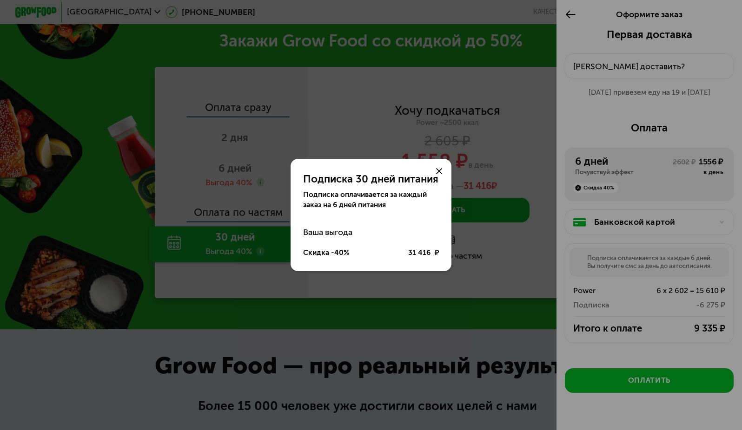
click at [259, 261] on div "Подписка 30 дней питания Подписка оплачивается за каждый заказ на 6 дней питани…" at bounding box center [371, 215] width 742 height 430
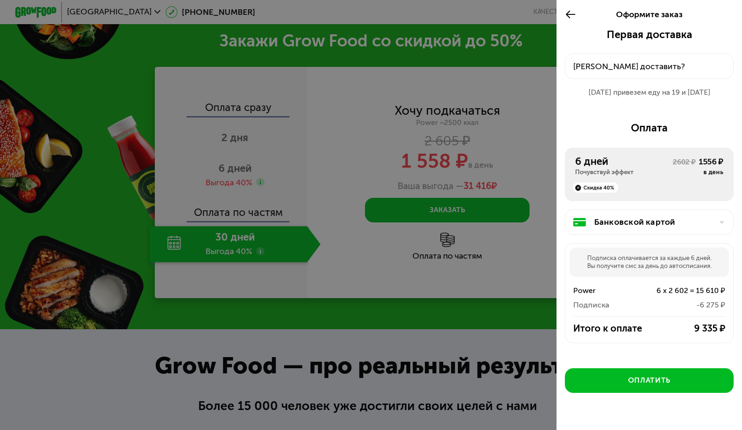
click at [674, 183] on div "Скидка 40%" at bounding box center [649, 185] width 148 height 16
drag, startPoint x: 682, startPoint y: 333, endPoint x: 726, endPoint y: 333, distance: 44.2
click at [726, 333] on div "Подписка оплачивается за каждые 6 дней. Вы получите смс за день до автосписания…" at bounding box center [649, 294] width 169 height 100
click at [711, 339] on div "Подписка оплачивается за каждые 6 дней. Вы получите смс за день до автосписания…" at bounding box center [649, 294] width 169 height 100
drag, startPoint x: 720, startPoint y: 334, endPoint x: 685, endPoint y: 330, distance: 35.1
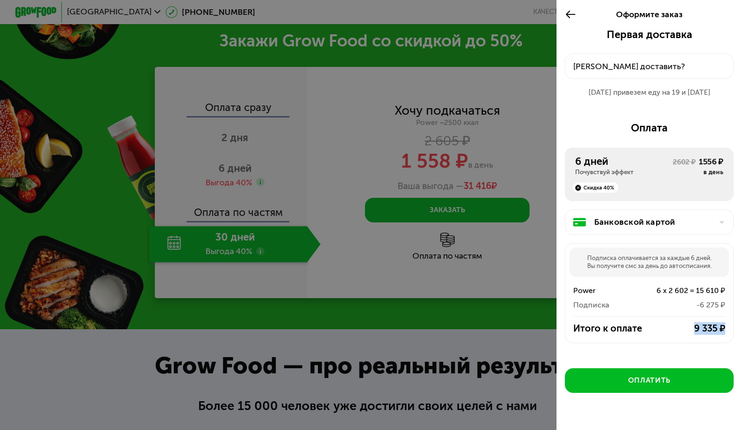
click at [685, 330] on div "Итого к оплате 9 335 ₽" at bounding box center [649, 329] width 168 height 13
click at [685, 332] on div "9 335 ₽" at bounding box center [691, 329] width 68 height 13
drag, startPoint x: 685, startPoint y: 330, endPoint x: 720, endPoint y: 332, distance: 34.9
click at [720, 332] on div "Итого к оплате 9 335 ₽" at bounding box center [649, 329] width 168 height 13
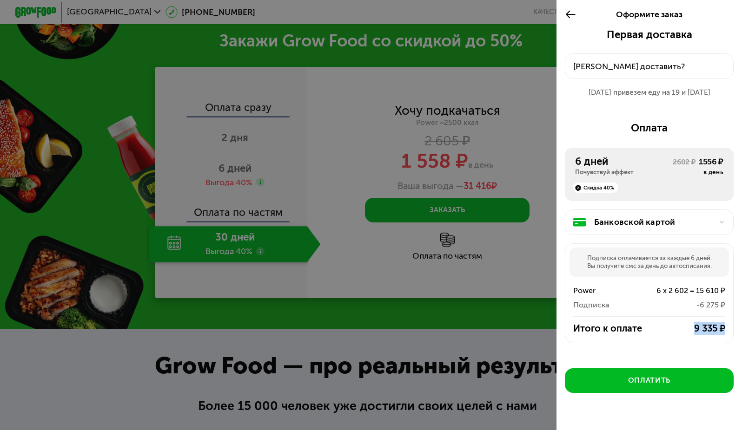
drag, startPoint x: 630, startPoint y: 259, endPoint x: 719, endPoint y: 265, distance: 89.4
click at [719, 265] on div "Подписка оплачивается за каждые 6 дней. Вы получите смс за день до автосписания." at bounding box center [649, 262] width 160 height 29
click at [696, 263] on div "Подписка оплачивается за каждые 6 дней. Вы получите смс за день до автосписания." at bounding box center [649, 262] width 160 height 29
drag, startPoint x: 682, startPoint y: 333, endPoint x: 736, endPoint y: 336, distance: 53.5
click at [736, 336] on div "Оформите заказ Первая доставка 19 сен, пт • 07:00-12:00 Куда доставить? 19 сен …" at bounding box center [648, 215] width 185 height 430
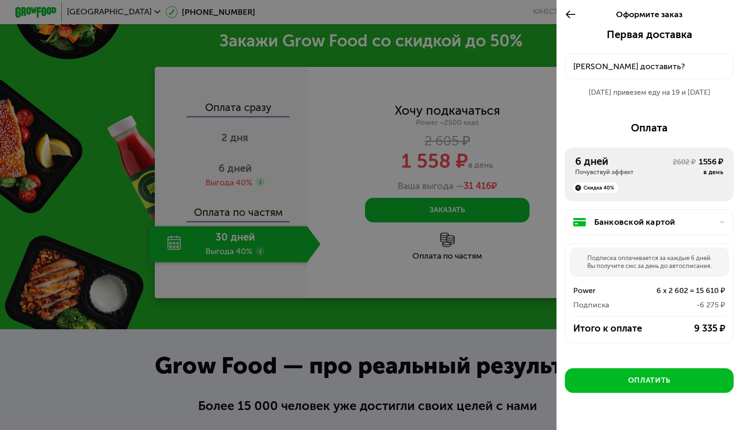
click at [627, 263] on div "Подписка оплачивается за каждые 6 дней. Вы получите смс за день до автосписания." at bounding box center [649, 262] width 160 height 29
click at [572, 12] on icon at bounding box center [571, 14] width 12 height 13
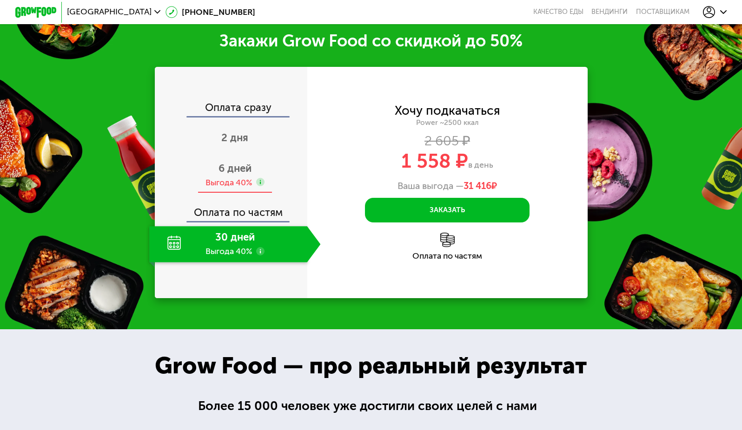
click at [237, 169] on span "6 дней" at bounding box center [234, 168] width 33 height 13
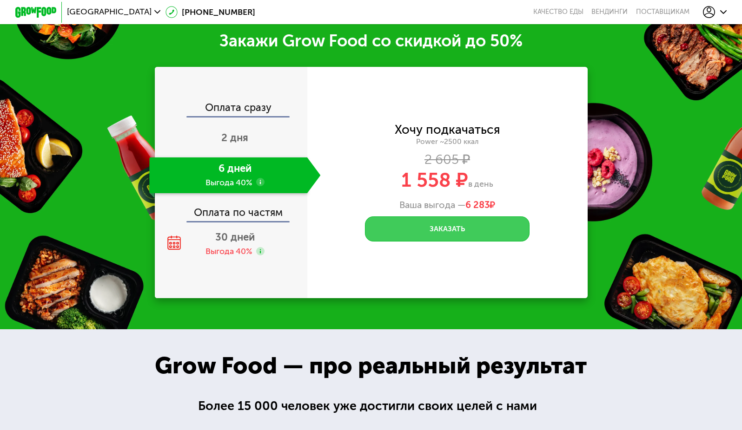
click at [479, 233] on button "Заказать" at bounding box center [447, 229] width 165 height 25
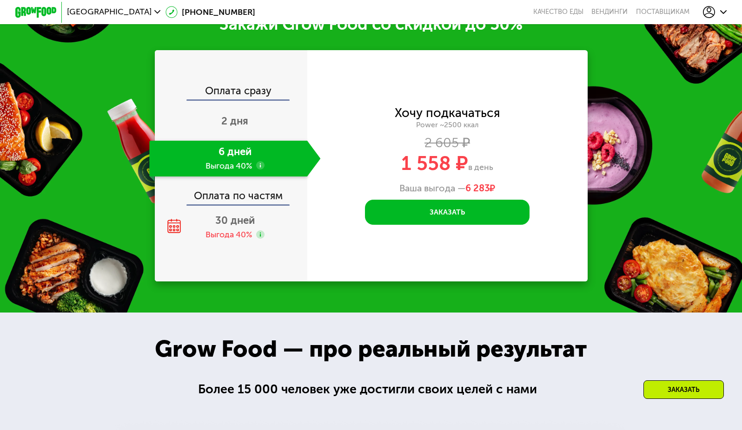
scroll to position [1487, 0]
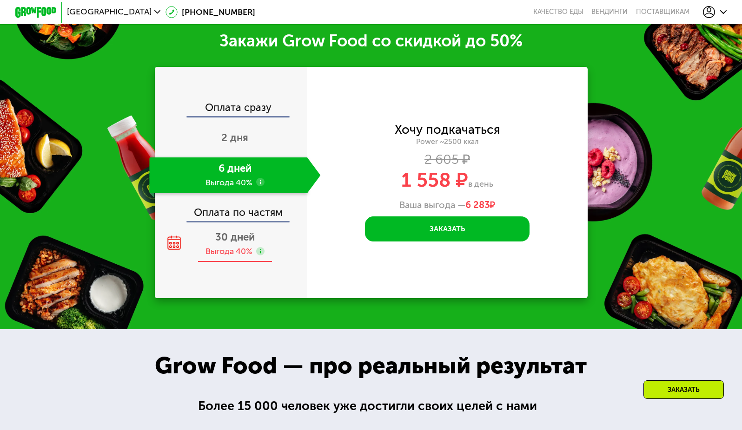
click at [222, 237] on span "30 дней" at bounding box center [235, 237] width 40 height 13
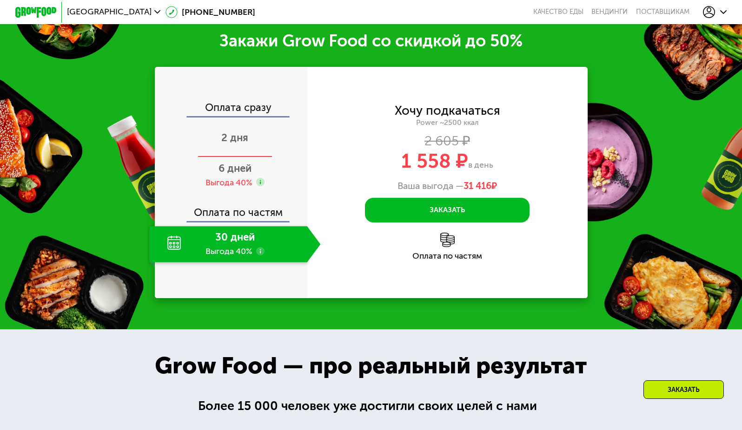
click at [246, 138] on span "2 дня" at bounding box center [234, 138] width 27 height 13
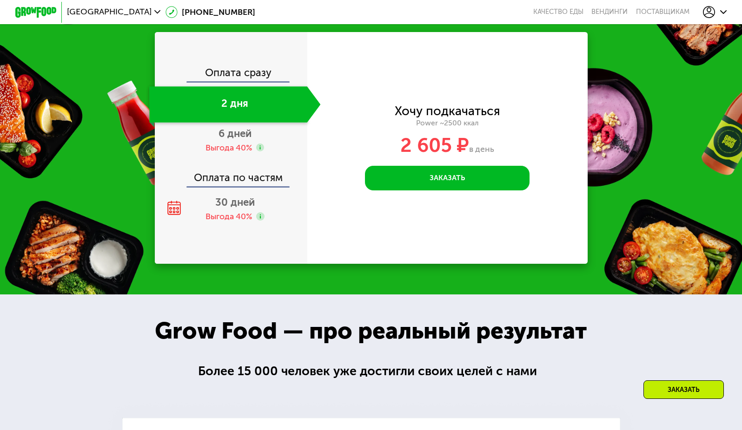
click at [241, 174] on div "Оплата сразу 2 дня 6 дней Выгода 40% Оплата по частям 30 дней Выгода 40%" at bounding box center [231, 148] width 152 height 160
click at [238, 159] on div "6 дней Выгода 40%" at bounding box center [234, 141] width 171 height 36
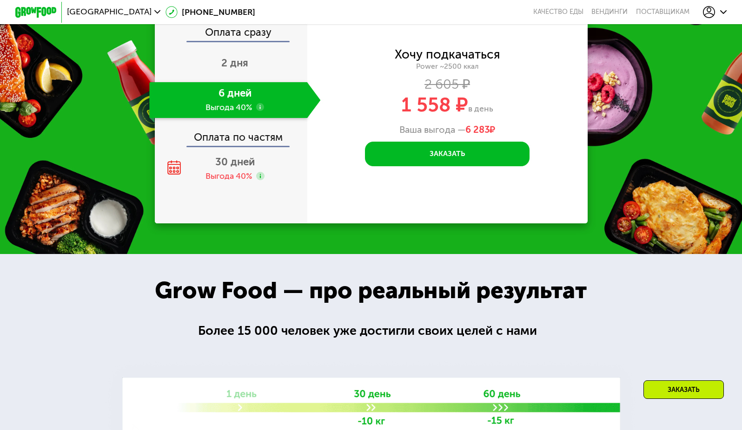
drag, startPoint x: 414, startPoint y: 121, endPoint x: 511, endPoint y: 122, distance: 97.1
click at [511, 115] on div "1 558 ₽ в день" at bounding box center [447, 105] width 280 height 20
click at [436, 112] on span "1 558 ₽" at bounding box center [434, 105] width 67 height 24
click at [258, 79] on div "2 дня" at bounding box center [234, 64] width 171 height 36
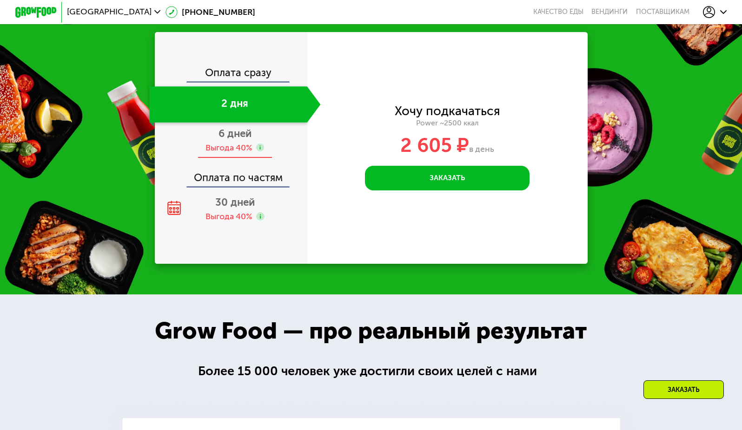
click at [235, 153] on div "Выгода 40%" at bounding box center [228, 147] width 47 height 11
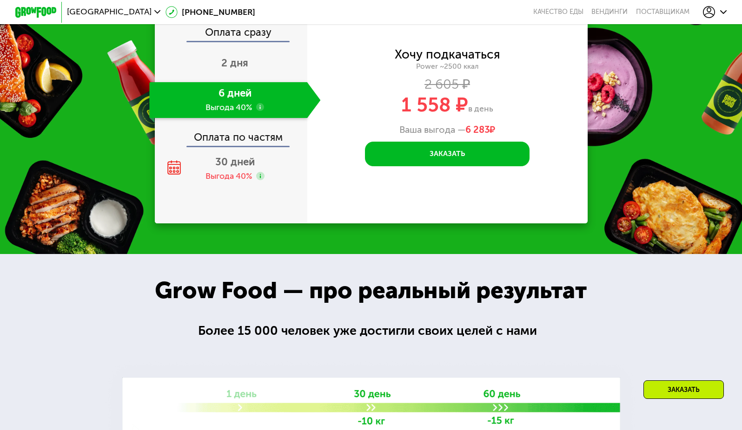
click at [239, 224] on div "Оплата сразу 2 дня 6 дней Выгода 40% Оплата по частям 30 дней Выгода 40%" at bounding box center [231, 108] width 152 height 232
click at [236, 187] on div "30 дней Выгода 40%" at bounding box center [234, 169] width 171 height 36
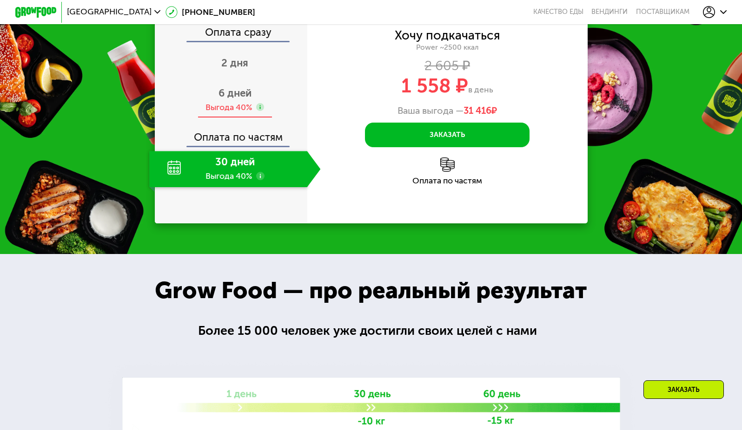
click at [243, 113] on div "Выгода 40%" at bounding box center [228, 107] width 47 height 11
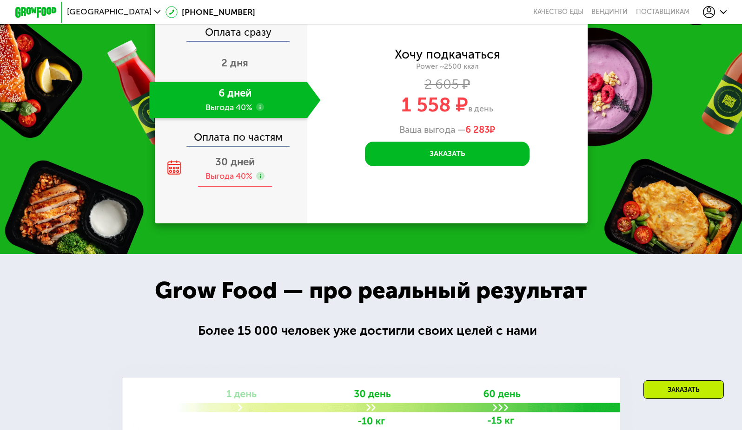
click at [227, 181] on div "30 дней Выгода 40%" at bounding box center [234, 169] width 171 height 36
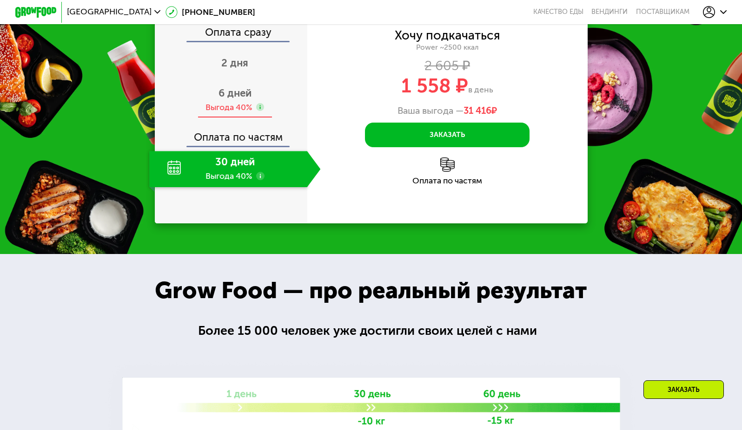
click at [224, 113] on div "Выгода 40%" at bounding box center [228, 107] width 47 height 11
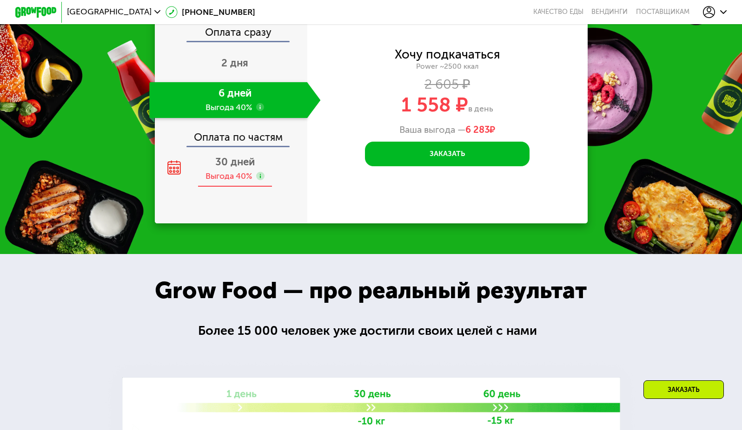
click at [231, 182] on div "Выгода 40%" at bounding box center [228, 176] width 47 height 11
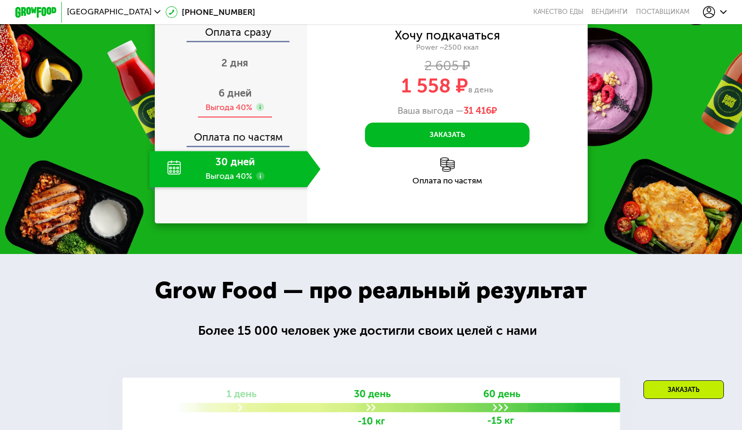
click at [239, 113] on div "Выгода 40%" at bounding box center [228, 107] width 47 height 11
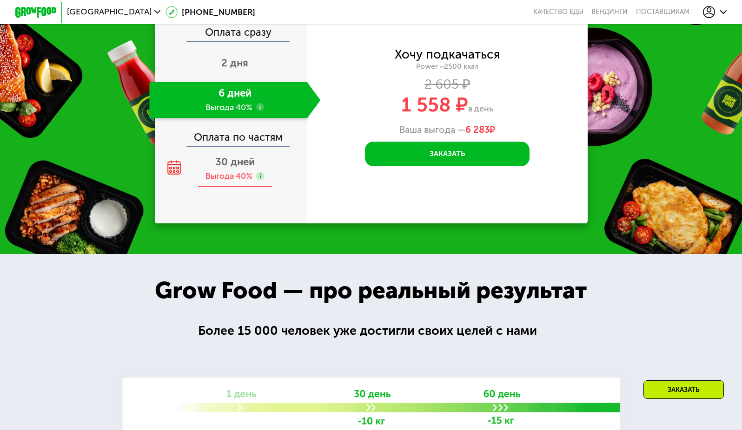
click at [236, 182] on div "Выгода 40%" at bounding box center [228, 176] width 47 height 11
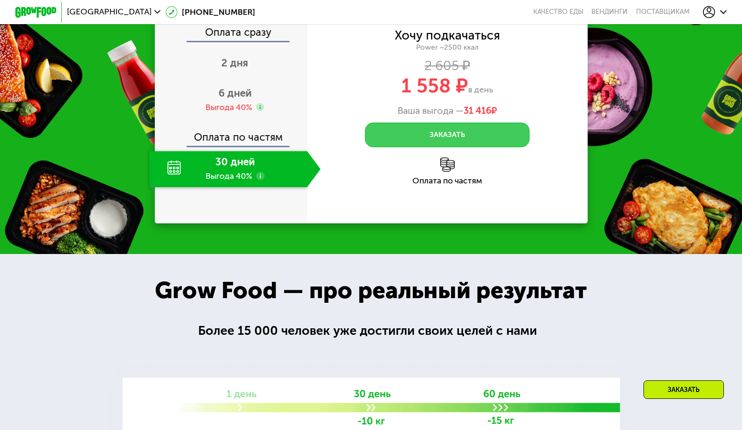
click at [496, 145] on button "Заказать" at bounding box center [447, 135] width 165 height 25
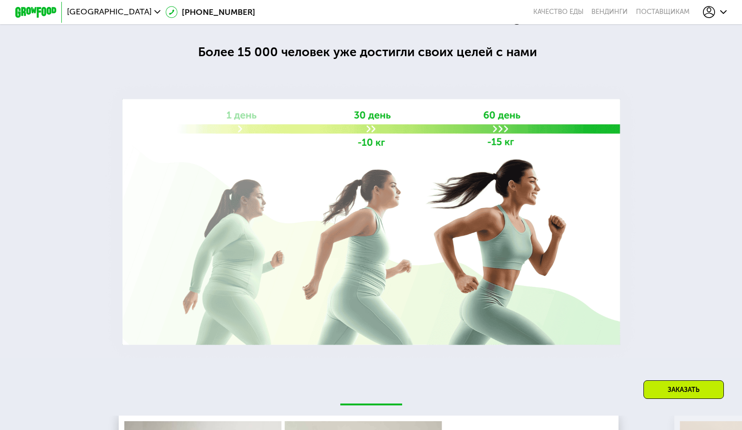
scroll to position [1394, 0]
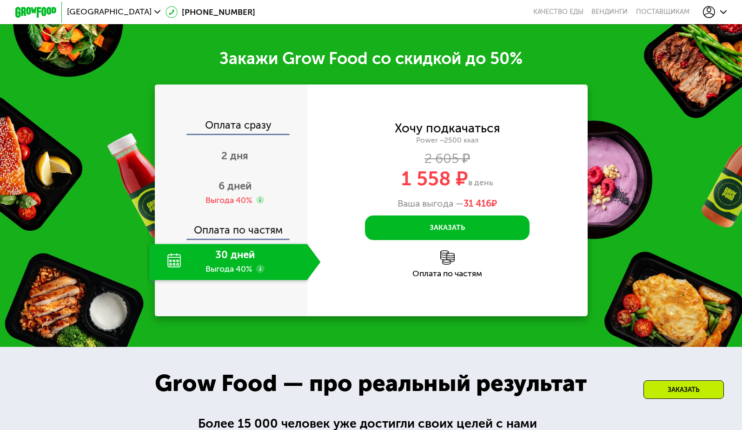
click at [228, 224] on div "Оплата сразу 2 дня 6 дней Выгода 40% Оплата по частям 30 дней Выгода 40%" at bounding box center [231, 200] width 152 height 160
click at [226, 211] on div "6 дней Выгода 40%" at bounding box center [234, 193] width 171 height 36
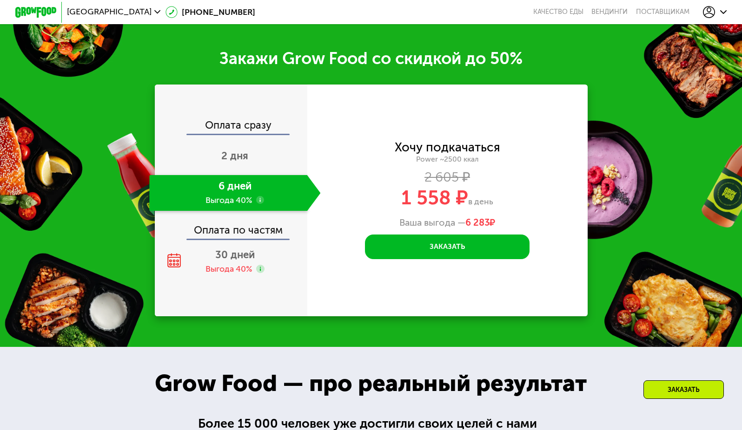
click at [264, 196] on div "6 дней Выгода 40%" at bounding box center [228, 193] width 158 height 36
click at [261, 170] on div "2 дня" at bounding box center [234, 157] width 171 height 36
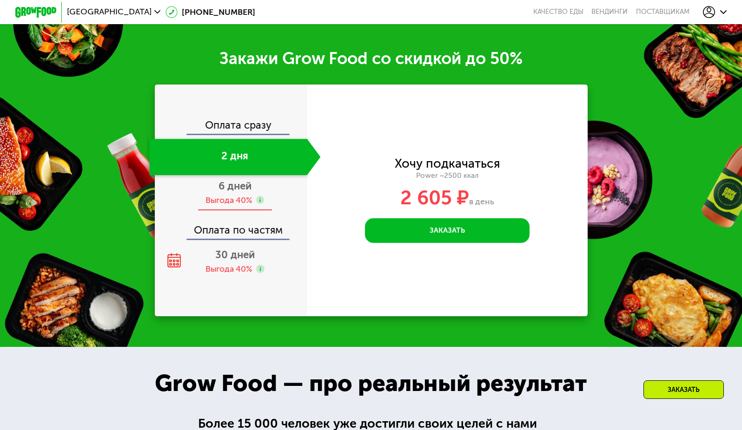
click at [267, 206] on div "6 дней Выгода 40%" at bounding box center [234, 193] width 171 height 36
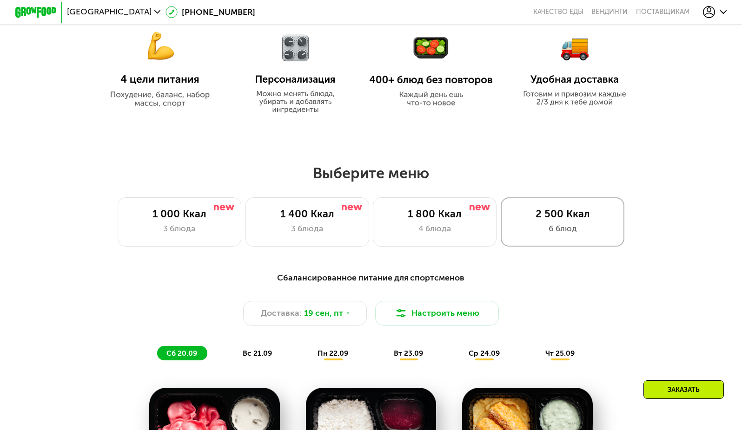
click at [574, 208] on div "2 500 Ккал 6 блюд" at bounding box center [563, 222] width 124 height 49
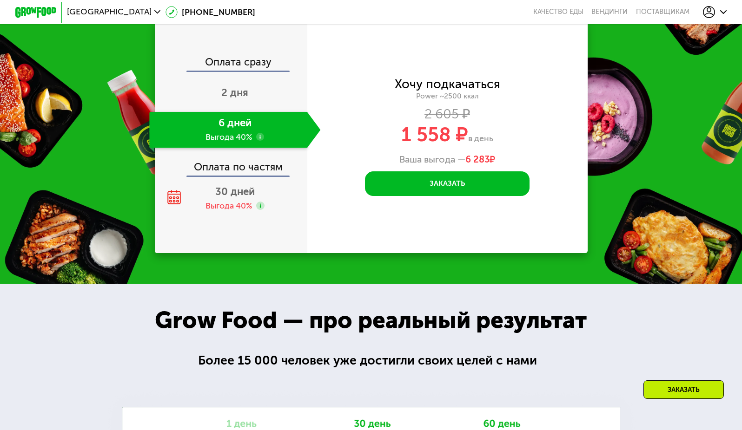
scroll to position [1440, 0]
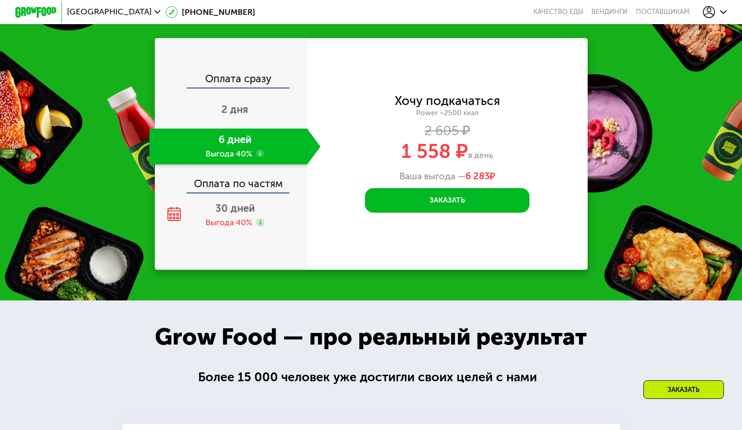
click at [244, 162] on div "6 дней Выгода 40%" at bounding box center [228, 147] width 158 height 36
click at [248, 125] on div "2 дня" at bounding box center [234, 110] width 171 height 36
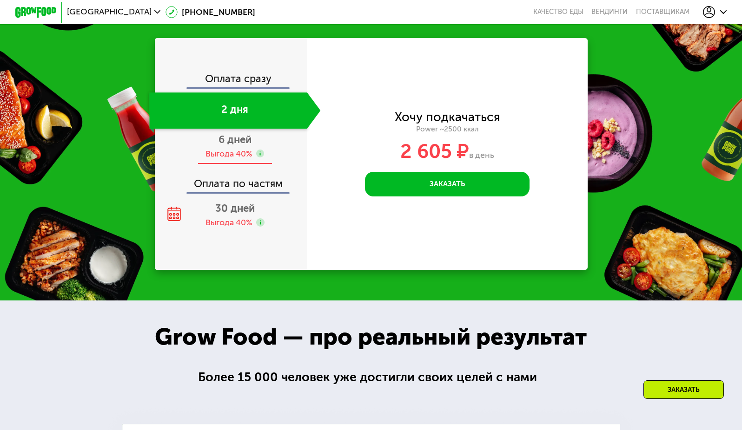
drag, startPoint x: 404, startPoint y: 159, endPoint x: 252, endPoint y: 166, distance: 152.1
click at [491, 161] on div "2 605 ₽ в день" at bounding box center [447, 152] width 280 height 20
click at [244, 146] on span "6 дней" at bounding box center [234, 139] width 33 height 13
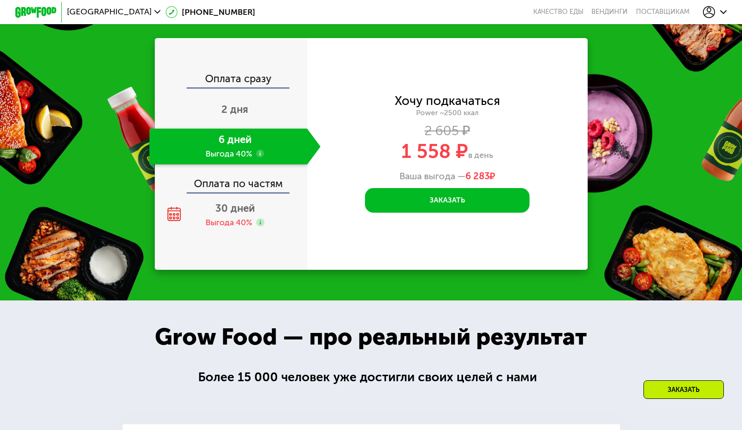
drag, startPoint x: 409, startPoint y: 167, endPoint x: 523, endPoint y: 170, distance: 114.4
click at [523, 161] on div "1 558 ₽ в день" at bounding box center [447, 152] width 280 height 20
click at [224, 215] on span "30 дней" at bounding box center [235, 208] width 40 height 13
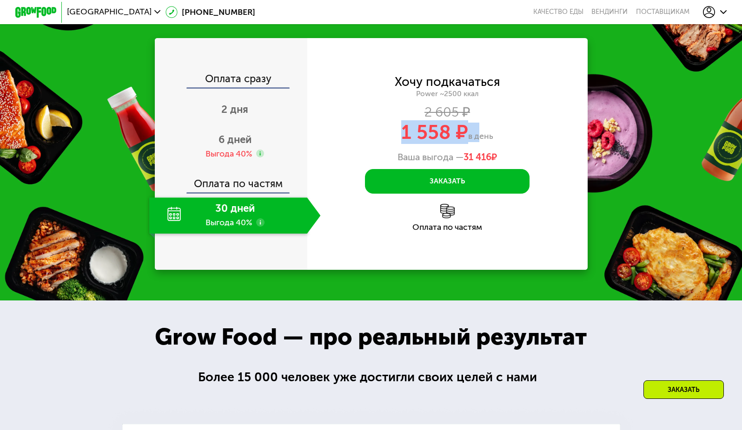
drag, startPoint x: 388, startPoint y: 145, endPoint x: 478, endPoint y: 152, distance: 90.5
click at [478, 142] on div "1 558 ₽ в день" at bounding box center [447, 133] width 280 height 20
click at [478, 141] on span "в день" at bounding box center [480, 136] width 25 height 10
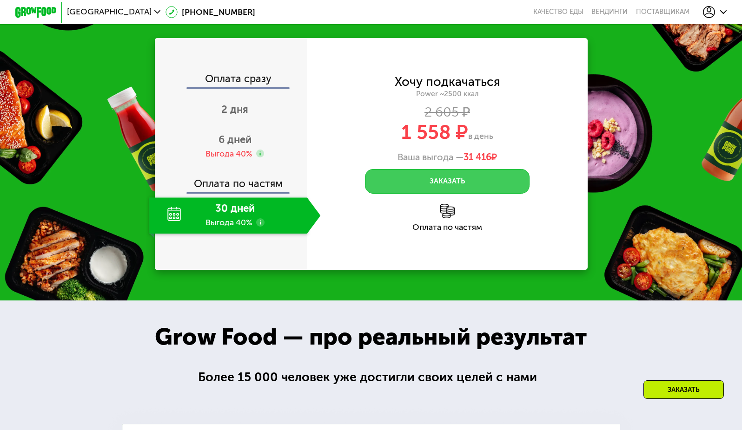
click at [437, 188] on button "Заказать" at bounding box center [447, 181] width 165 height 25
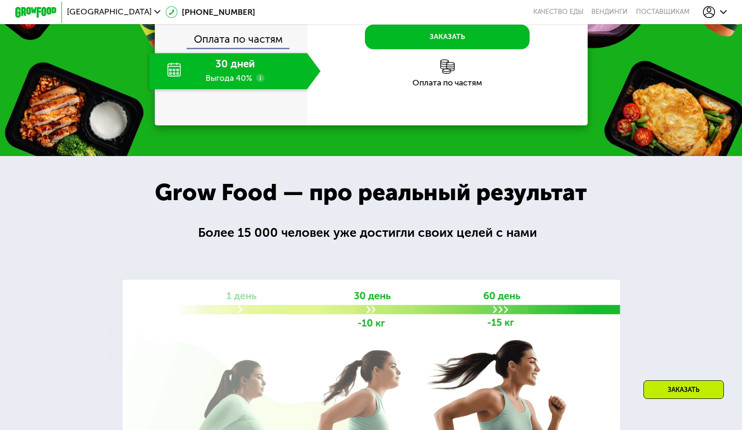
scroll to position [1487, 0]
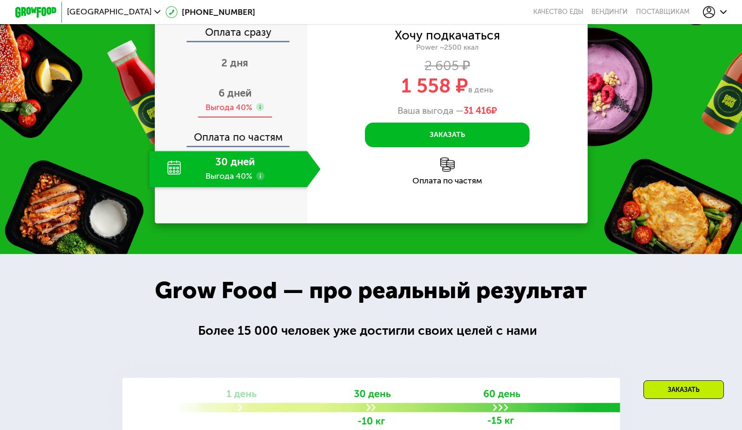
click at [237, 99] on span "6 дней" at bounding box center [234, 93] width 33 height 13
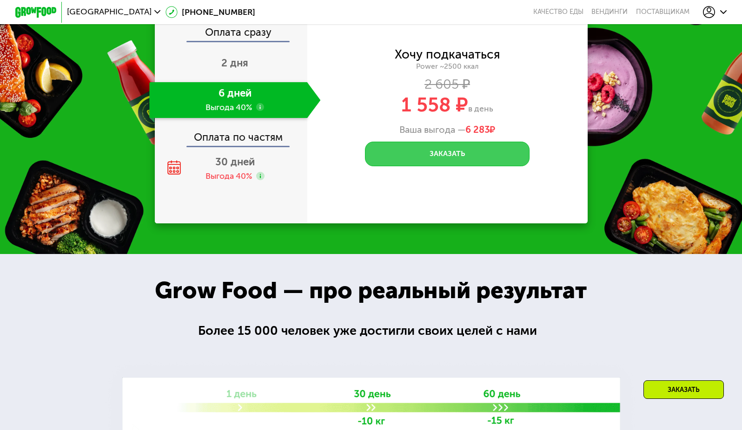
click at [436, 166] on button "Заказать" at bounding box center [447, 154] width 165 height 25
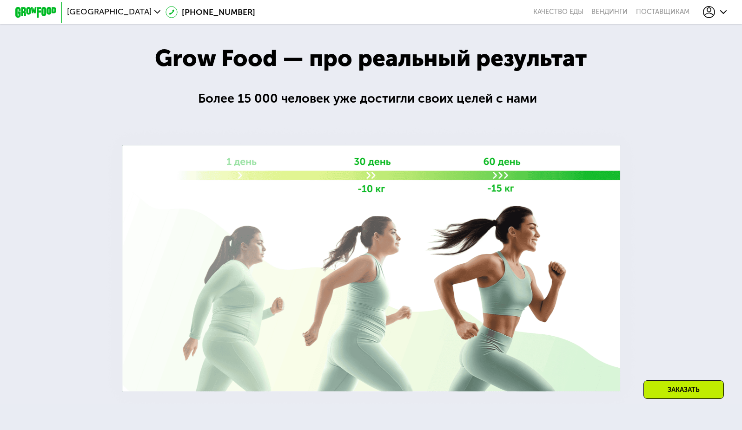
scroll to position [1347, 0]
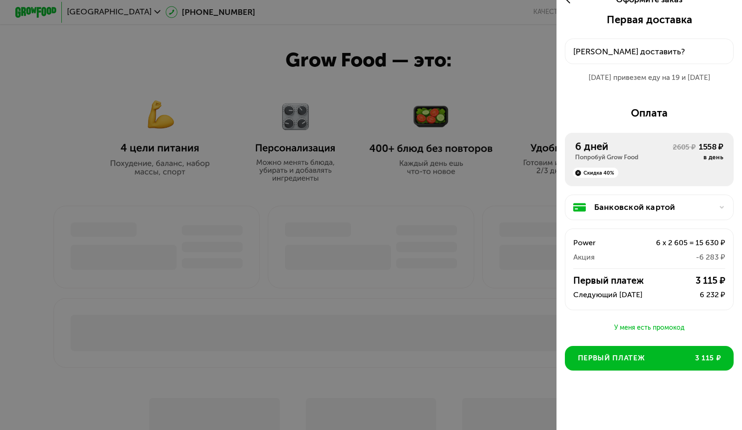
scroll to position [232, 0]
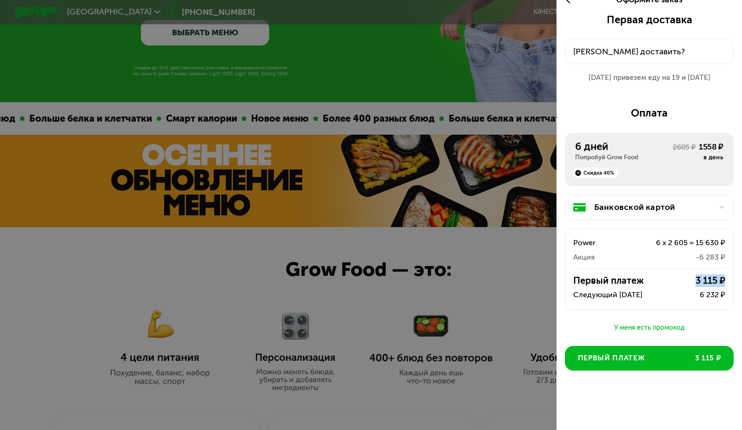
drag, startPoint x: 720, startPoint y: 276, endPoint x: 686, endPoint y: 275, distance: 34.4
click at [686, 275] on div "Первый платеж 3 115 ₽ Следующий 20 сен 6 232 ₽" at bounding box center [649, 288] width 168 height 27
click at [686, 275] on div "3 115 ₽" at bounding box center [691, 281] width 68 height 13
drag, startPoint x: 695, startPoint y: 295, endPoint x: 718, endPoint y: 295, distance: 22.8
click at [718, 295] on div "6 232 ₽" at bounding box center [683, 295] width 82 height 13
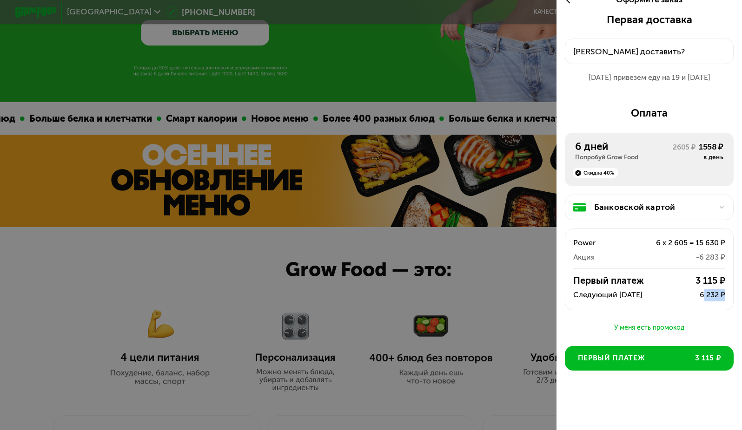
click at [718, 296] on div "6 232 ₽" at bounding box center [683, 295] width 82 height 13
click at [389, 206] on div at bounding box center [371, 215] width 742 height 430
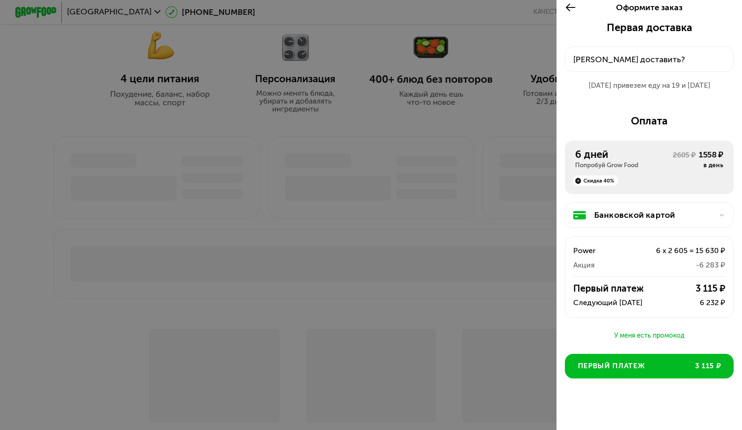
scroll to position [0, 0]
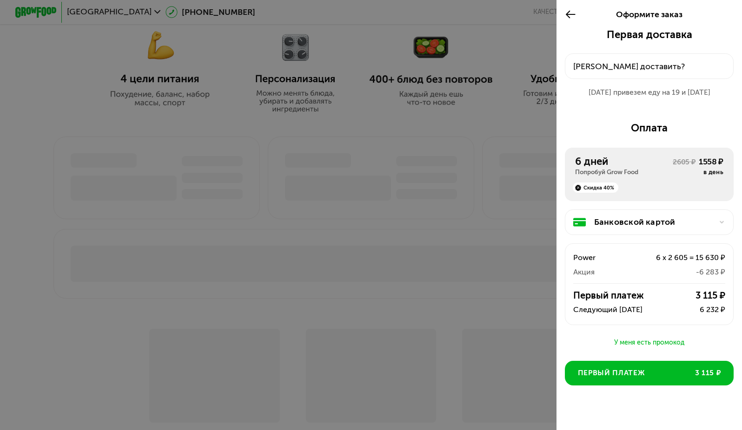
click at [565, 15] on icon at bounding box center [571, 14] width 12 height 13
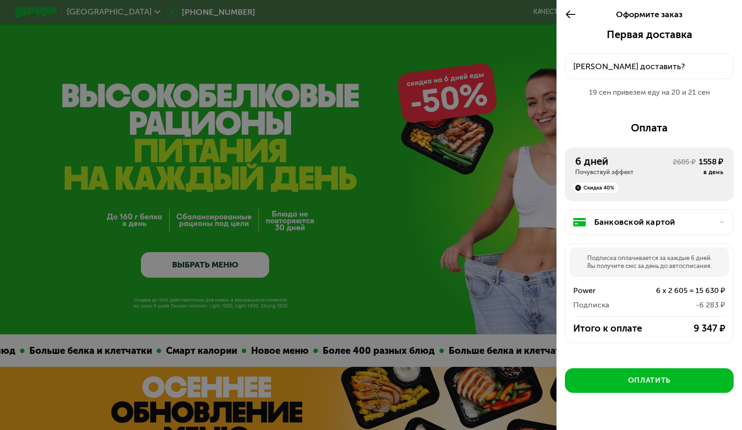
click at [689, 221] on div "Банковской картой" at bounding box center [653, 222] width 119 height 13
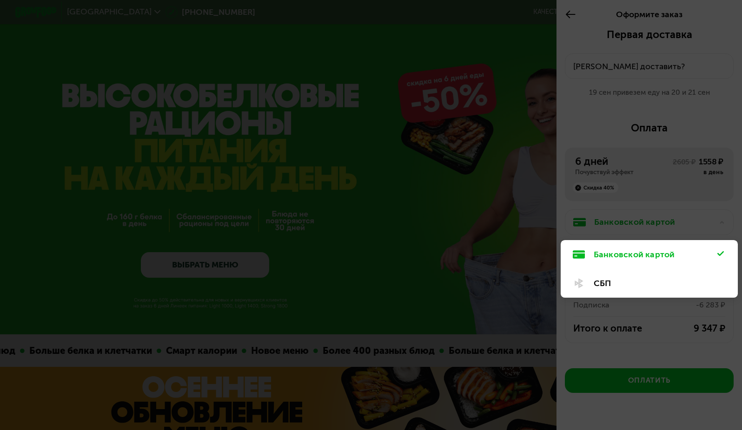
click at [708, 197] on div at bounding box center [371, 215] width 742 height 430
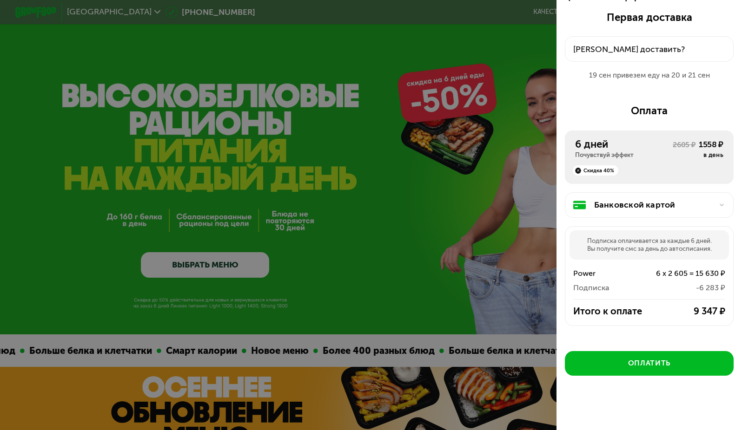
scroll to position [27, 0]
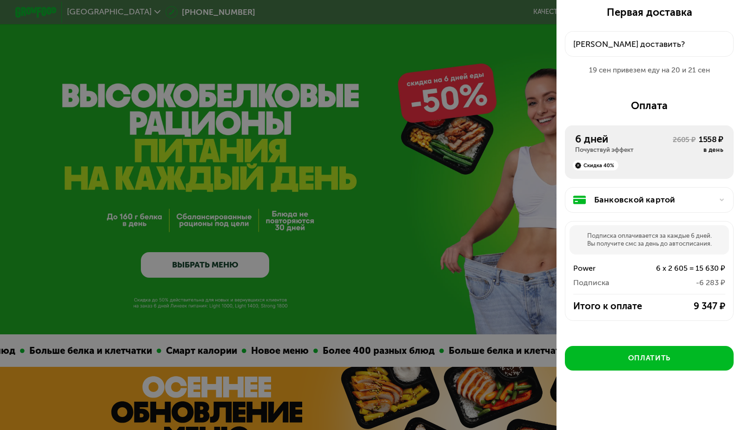
drag, startPoint x: 688, startPoint y: 282, endPoint x: 731, endPoint y: 282, distance: 43.2
click at [731, 282] on div "Первая доставка 19 сен, пт • 18:00-23:00 Куда доставить? 19 сен привезем еду на…" at bounding box center [648, 219] width 185 height 424
click at [675, 277] on div "-6 283 ₽" at bounding box center [679, 283] width 91 height 13
drag, startPoint x: 676, startPoint y: 303, endPoint x: 734, endPoint y: 305, distance: 57.7
click at [734, 305] on div "Первая доставка 19 сен, пт • 18:00-23:00 Куда доставить? 19 сен привезем еду на…" at bounding box center [648, 219] width 185 height 424
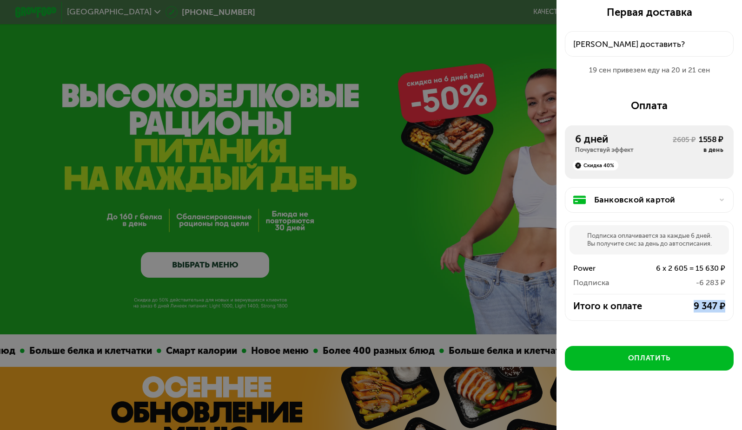
click at [728, 305] on div "Первая доставка 19 сен, пт • 18:00-23:00 Куда доставить? 19 сен привезем еду на…" at bounding box center [648, 219] width 185 height 424
click at [716, 305] on div "9 347 ₽" at bounding box center [691, 306] width 68 height 13
drag, startPoint x: 716, startPoint y: 305, endPoint x: 677, endPoint y: 307, distance: 39.1
click at [677, 307] on div "9 347 ₽" at bounding box center [691, 306] width 68 height 13
click at [690, 305] on div "9 347 ₽" at bounding box center [691, 306] width 68 height 13
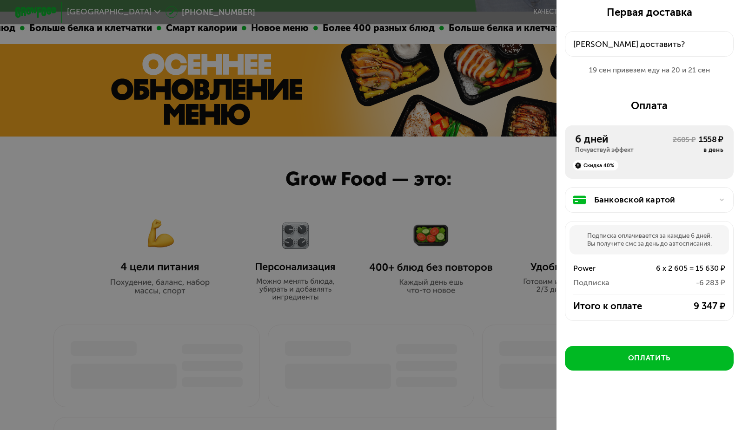
scroll to position [325, 0]
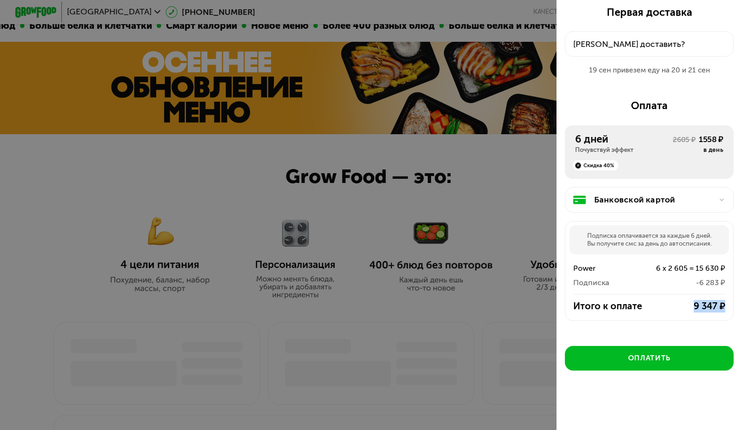
drag, startPoint x: 719, startPoint y: 305, endPoint x: 686, endPoint y: 304, distance: 33.0
click at [686, 304] on div "Итого к оплате 9 347 ₽" at bounding box center [649, 306] width 168 height 13
click at [686, 304] on div "9 347 ₽" at bounding box center [691, 306] width 68 height 13
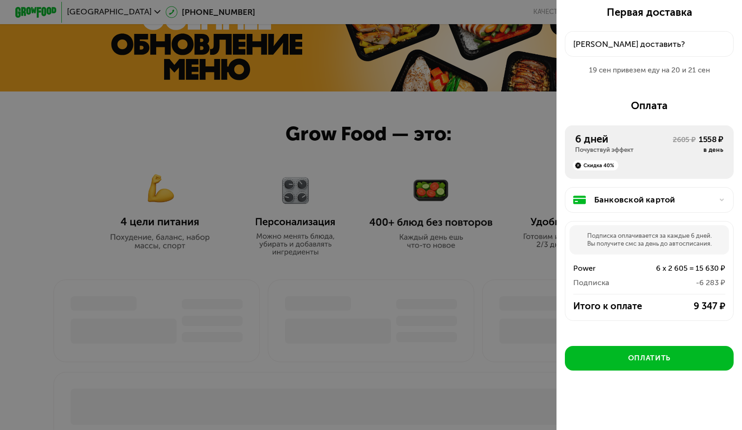
scroll to position [279, 0]
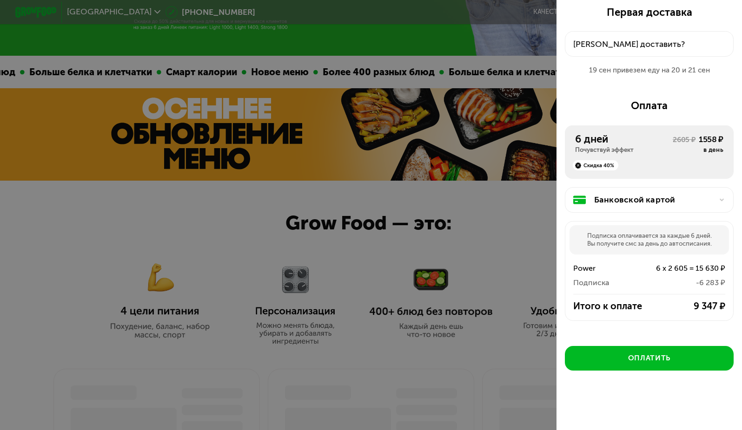
drag, startPoint x: 710, startPoint y: 231, endPoint x: 684, endPoint y: 227, distance: 25.9
click at [684, 227] on div "Подписка оплачивается за каждые 6 дней. Вы получите смс за день до автосписания." at bounding box center [649, 239] width 160 height 29
click at [684, 228] on div "Подписка оплачивается за каждые 6 дней. Вы получите смс за день до автосписания." at bounding box center [649, 239] width 160 height 29
drag, startPoint x: 717, startPoint y: 312, endPoint x: 686, endPoint y: 308, distance: 30.5
click at [686, 308] on div "Подписка оплачивается за каждые 6 дней. Вы получите смс за день до автосписания…" at bounding box center [649, 271] width 169 height 100
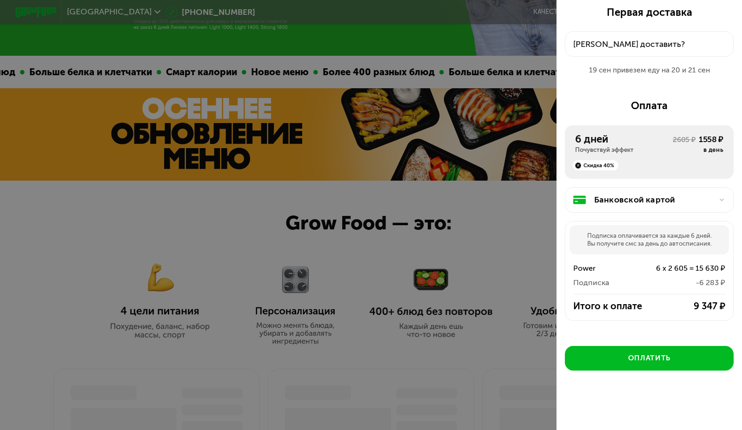
click at [690, 271] on div "6 x 2 605 = 15 630 ₽" at bounding box center [679, 269] width 91 height 13
drag, startPoint x: 689, startPoint y: 299, endPoint x: 711, endPoint y: 306, distance: 22.9
click at [722, 304] on div "Итого к оплате 9 347 ₽" at bounding box center [649, 306] width 168 height 13
drag, startPoint x: 678, startPoint y: 305, endPoint x: 707, endPoint y: 307, distance: 29.3
click at [707, 307] on div "9 347 ₽" at bounding box center [691, 306] width 68 height 13
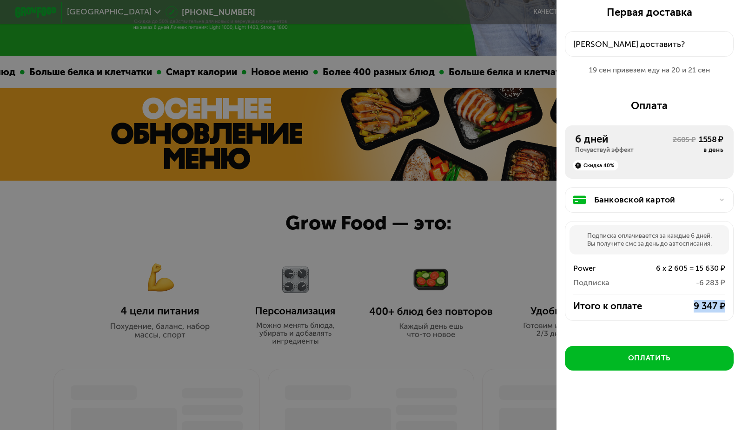
drag, startPoint x: 728, startPoint y: 304, endPoint x: 680, endPoint y: 302, distance: 47.9
click at [680, 302] on div "Первая доставка 19 сен, пт • 18:00-23:00 Куда доставить? 19 сен привезем еду на…" at bounding box center [648, 219] width 185 height 424
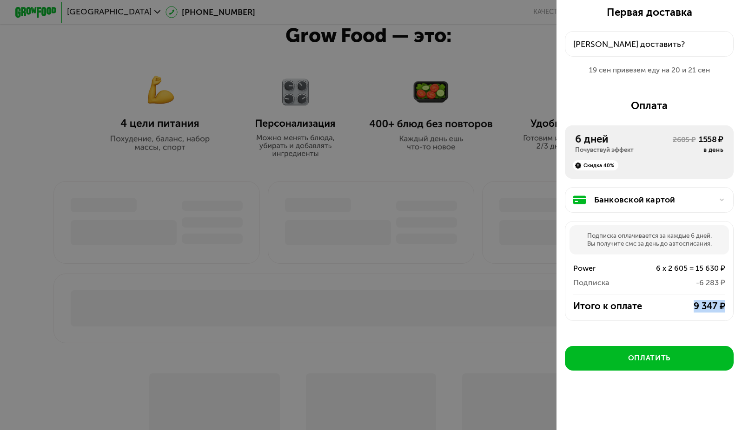
scroll to position [465, 0]
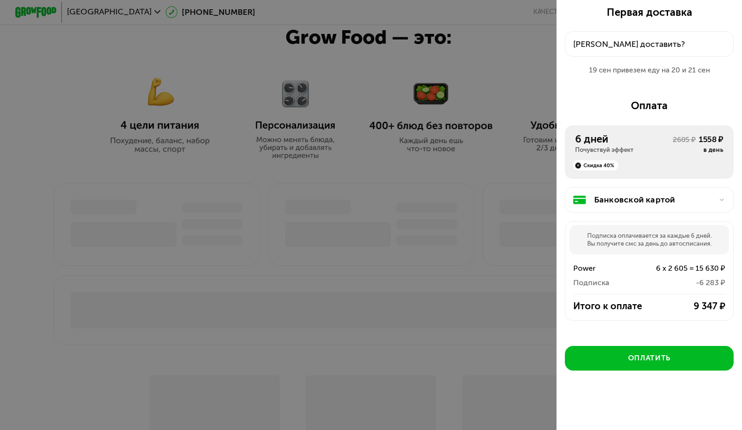
click at [441, 79] on div at bounding box center [371, 215] width 742 height 430
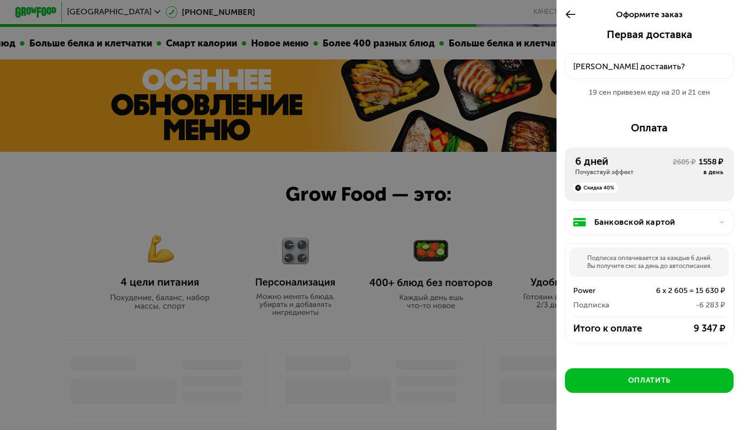
scroll to position [232, 0]
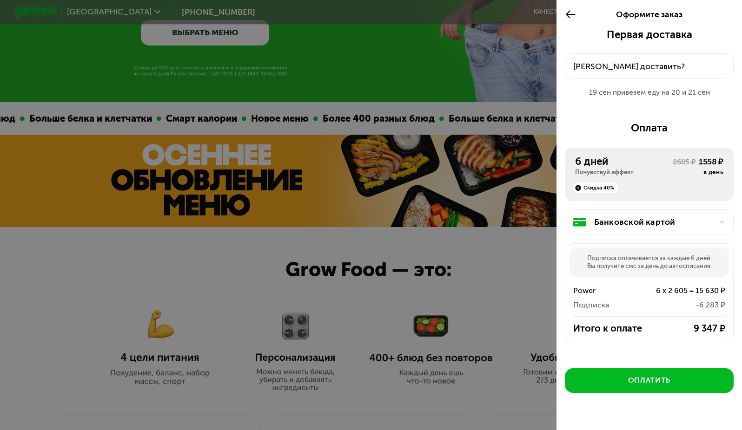
click at [571, 13] on icon at bounding box center [571, 14] width 12 height 13
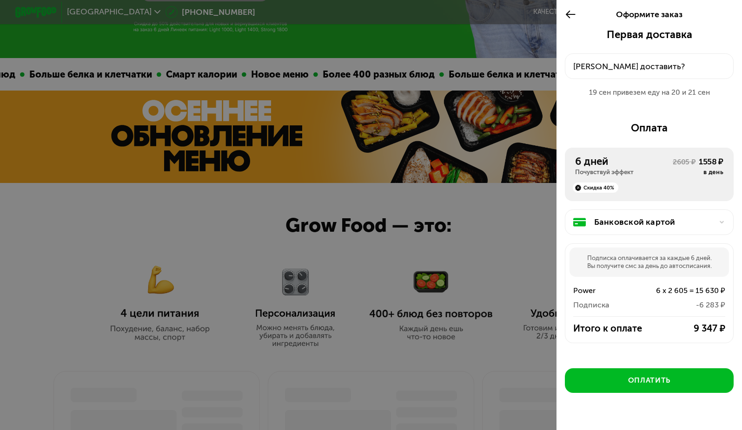
scroll to position [279, 0]
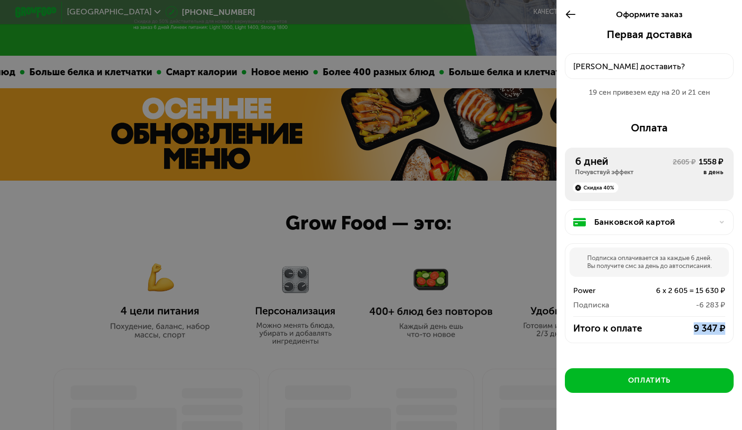
click at [719, 333] on div "Итого к оплате 9 347 ₽" at bounding box center [649, 329] width 168 height 13
click at [717, 332] on div "9 347 ₽" at bounding box center [691, 329] width 68 height 13
drag, startPoint x: 725, startPoint y: 330, endPoint x: 668, endPoint y: 331, distance: 56.7
click at [668, 331] on div "Итого к оплате 9 347 ₽" at bounding box center [649, 329] width 168 height 13
click at [668, 331] on div "9 347 ₽" at bounding box center [691, 329] width 68 height 13
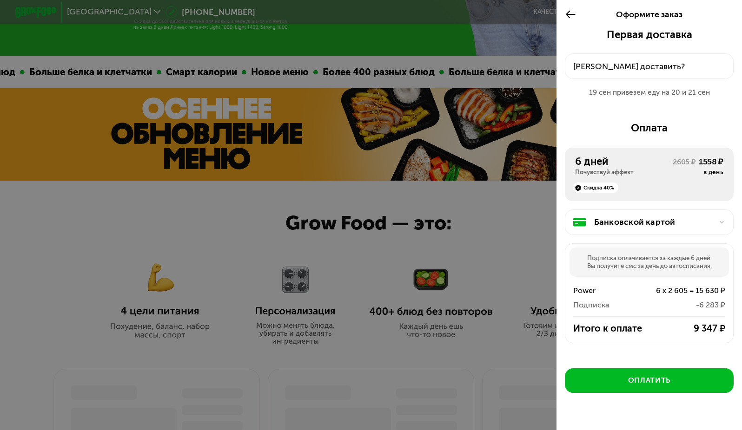
drag, startPoint x: 579, startPoint y: 257, endPoint x: 711, endPoint y: 270, distance: 133.1
click at [711, 270] on div "Подписка оплачивается за каждые 6 дней. Вы получите смс за день до автосписания." at bounding box center [649, 262] width 160 height 29
click at [711, 274] on div "Подписка оплачивается за каждые 6 дней. Вы получите смс за день до автосписания." at bounding box center [649, 262] width 160 height 29
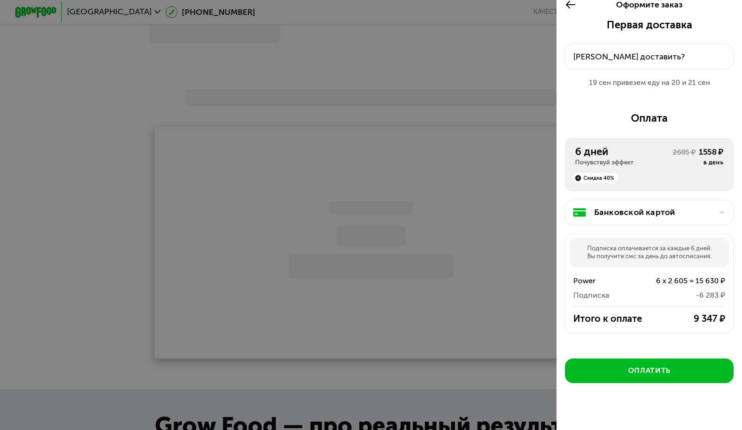
scroll to position [0, 0]
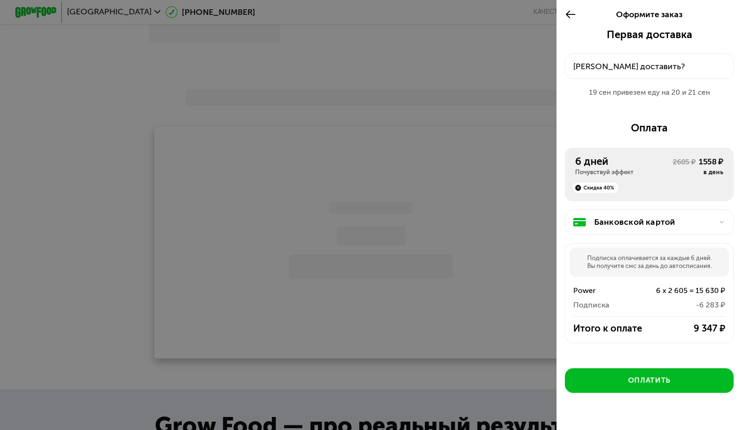
click at [567, 17] on use at bounding box center [571, 15] width 10 height 8
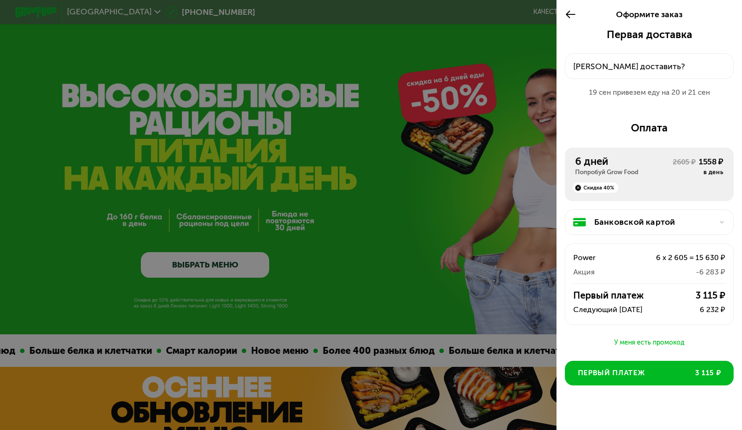
click at [569, 15] on icon at bounding box center [571, 14] width 12 height 13
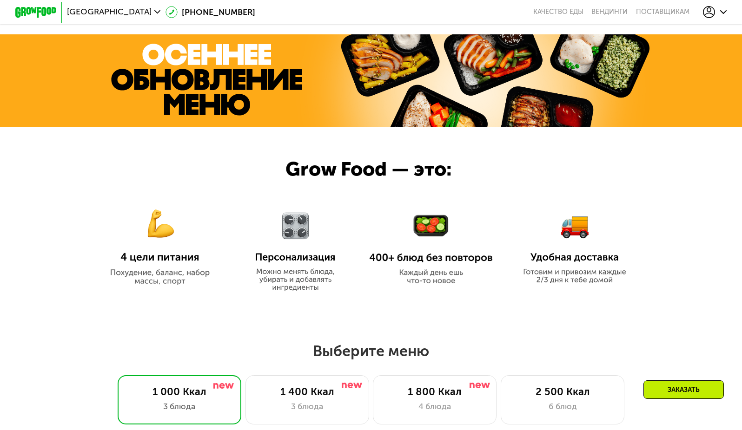
scroll to position [651, 0]
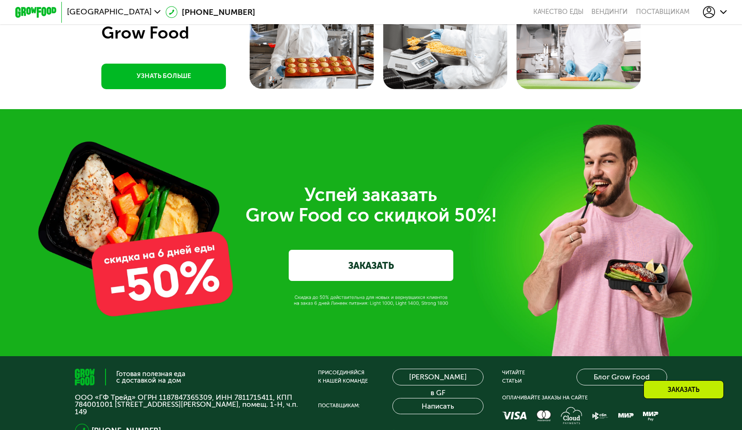
scroll to position [2607, 0]
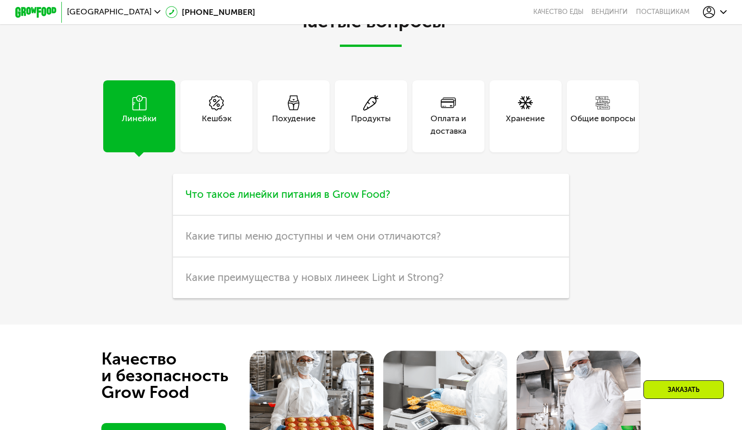
click at [452, 216] on h3 "Что такое линейки питания в Grow Food?" at bounding box center [371, 195] width 396 height 42
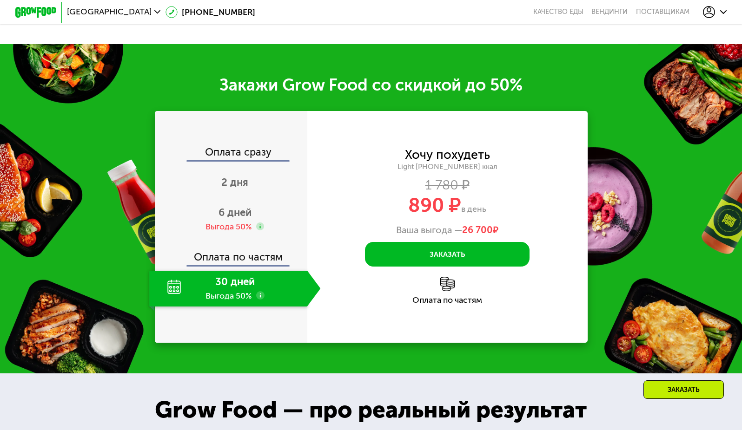
scroll to position [1213, 0]
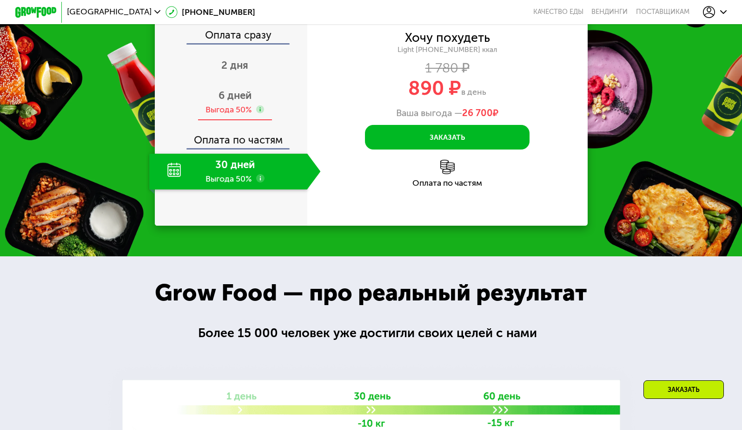
click at [256, 114] on use at bounding box center [260, 110] width 8 height 8
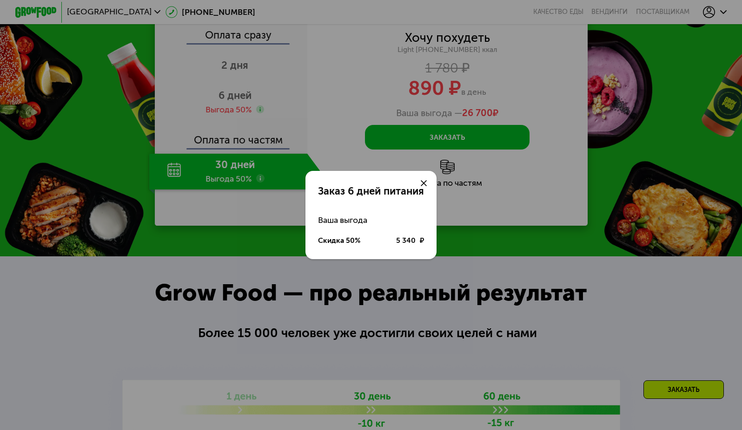
click at [254, 196] on div "Заказ 6 дней питания Ваша выгода Скидка 50% 5 340 ₽" at bounding box center [371, 215] width 742 height 430
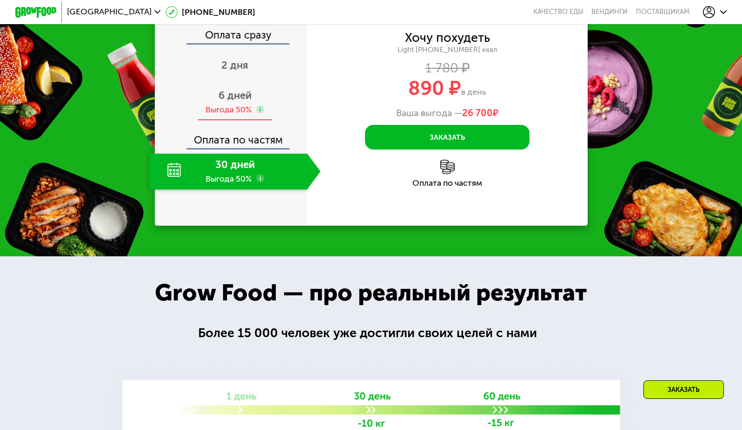
click at [243, 102] on span "6 дней" at bounding box center [234, 95] width 33 height 13
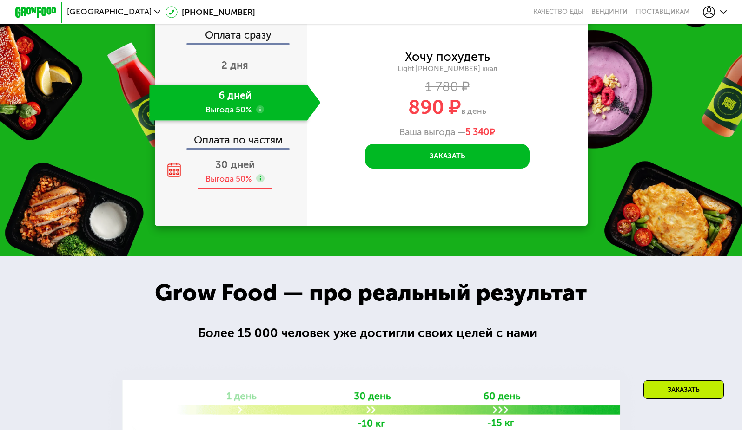
click at [260, 183] on use at bounding box center [260, 178] width 8 height 8
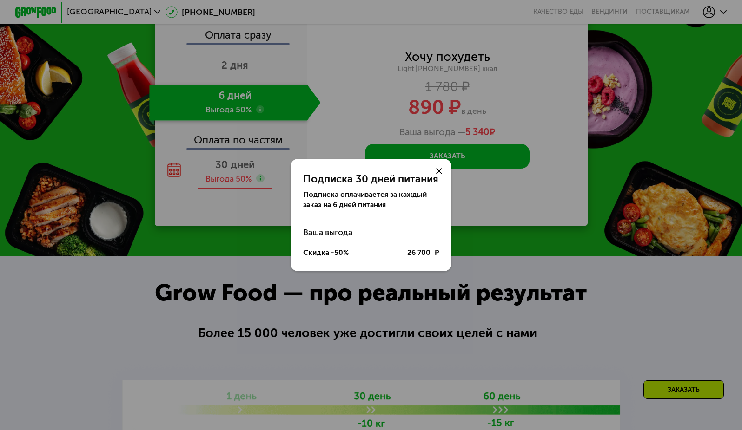
click at [260, 282] on div "Подписка 30 дней питания Подписка оплачивается за каждый заказ на 6 дней питани…" at bounding box center [371, 215] width 742 height 430
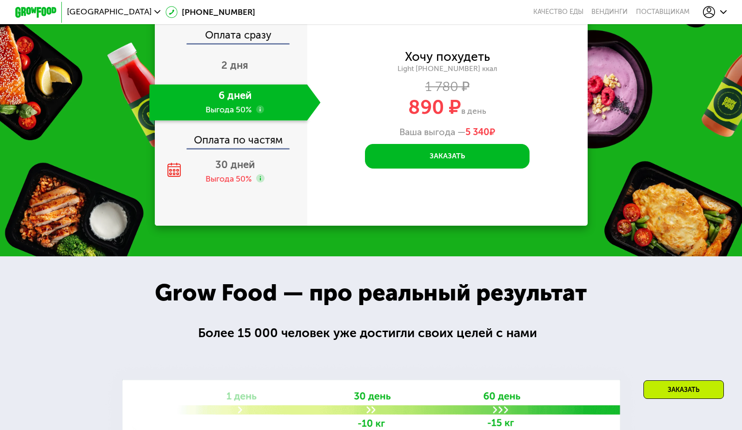
click at [231, 278] on div "Подписка 30 дней питания Подписка оплачивается за каждый заказ на 6 дней питани…" at bounding box center [371, 216] width 816 height 474
click at [236, 172] on div "30 дней" at bounding box center [235, 165] width 40 height 13
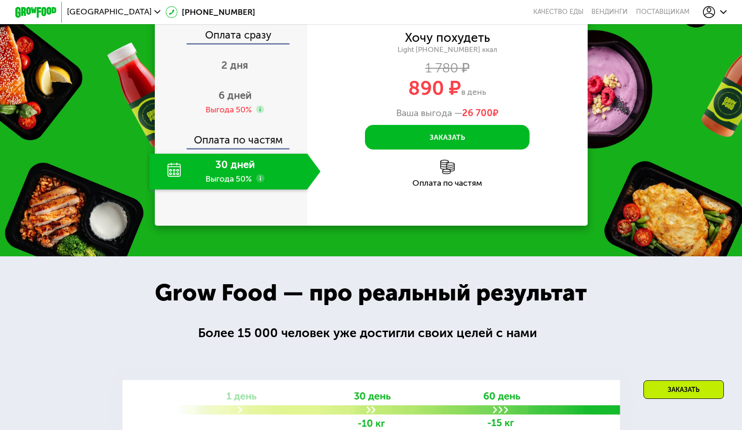
click at [261, 183] on use at bounding box center [260, 178] width 8 height 8
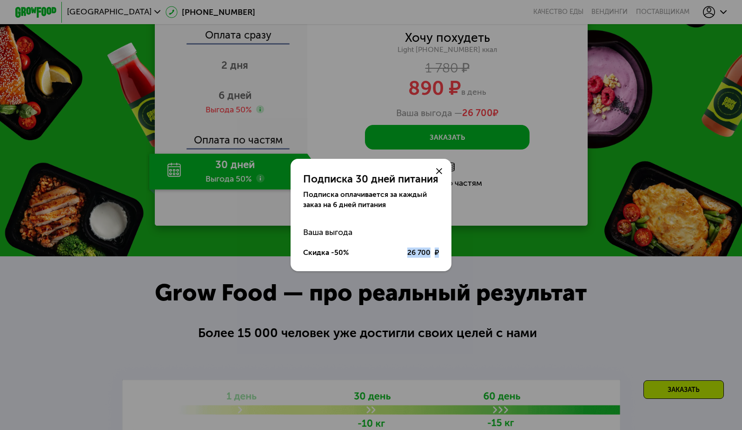
drag, startPoint x: 407, startPoint y: 254, endPoint x: 447, endPoint y: 255, distance: 40.5
click at [447, 255] on div "Ваша выгода Скидка -50% 26 700 ₽" at bounding box center [370, 243] width 161 height 41
click at [335, 173] on div "Подписка 30 дней питания" at bounding box center [371, 179] width 136 height 13
drag, startPoint x: 308, startPoint y: 176, endPoint x: 422, endPoint y: 183, distance: 114.1
click at [422, 183] on div "Подписка 30 дней питания" at bounding box center [371, 179] width 136 height 13
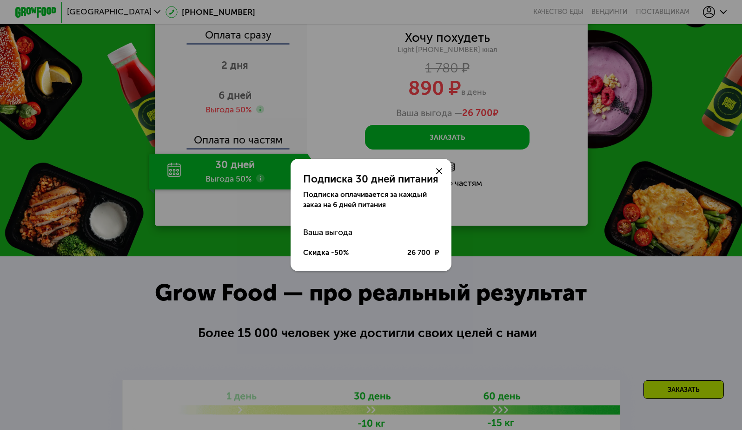
click at [407, 202] on div "Подписка оплачивается за каждый заказ на 6 дней питания" at bounding box center [371, 200] width 136 height 20
drag, startPoint x: 317, startPoint y: 192, endPoint x: 401, endPoint y: 202, distance: 84.2
click at [401, 202] on div "Подписка оплачивается за каждый заказ на 6 дней питания" at bounding box center [371, 200] width 136 height 20
drag, startPoint x: 402, startPoint y: 255, endPoint x: 441, endPoint y: 256, distance: 39.1
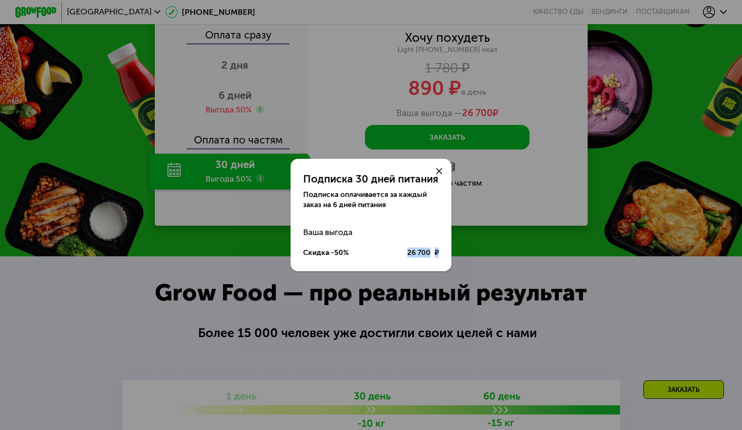
click at [441, 256] on div "Ваша выгода Скидка -50% 26 700 ₽" at bounding box center [370, 243] width 161 height 41
click at [440, 256] on div "Ваша выгода Скидка -50% 26 700 ₽" at bounding box center [370, 243] width 161 height 41
drag, startPoint x: 439, startPoint y: 255, endPoint x: 434, endPoint y: 188, distance: 67.2
click at [398, 249] on div "Скидка -50% 26 700 ₽" at bounding box center [371, 253] width 136 height 20
click at [434, 175] on div at bounding box center [439, 171] width 25 height 25
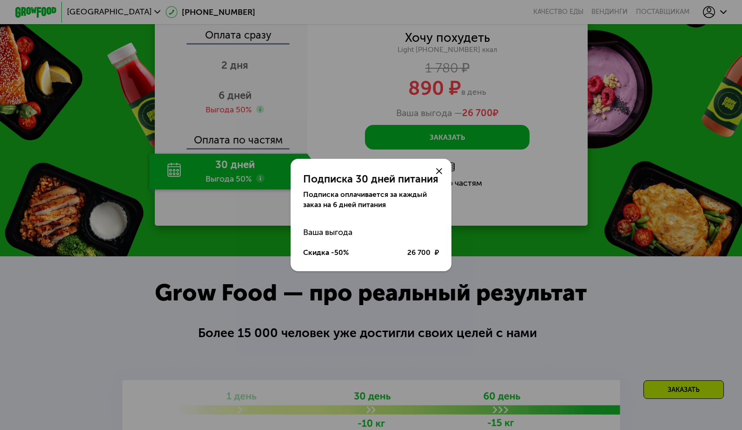
click at [436, 167] on div at bounding box center [439, 171] width 25 height 25
click at [439, 170] on use at bounding box center [439, 171] width 6 height 6
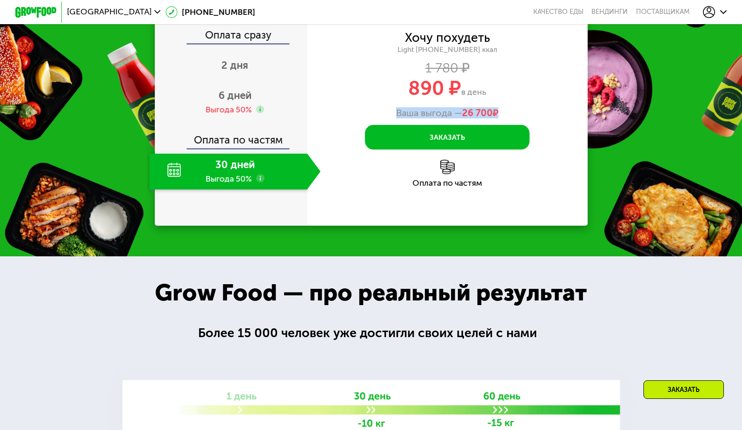
drag, startPoint x: 397, startPoint y: 215, endPoint x: 496, endPoint y: 222, distance: 99.7
click at [497, 119] on div "Ваша выгода — 26 700 ₽" at bounding box center [447, 112] width 280 height 11
drag, startPoint x: 440, startPoint y: 306, endPoint x: 432, endPoint y: 301, distance: 9.8
click at [441, 226] on div "Хочу похудеть Light 1000 ~1000 ккал 1 780 ₽ 890 ₽ в день Ваша выгода — 26 700 ₽…" at bounding box center [447, 110] width 280 height 232
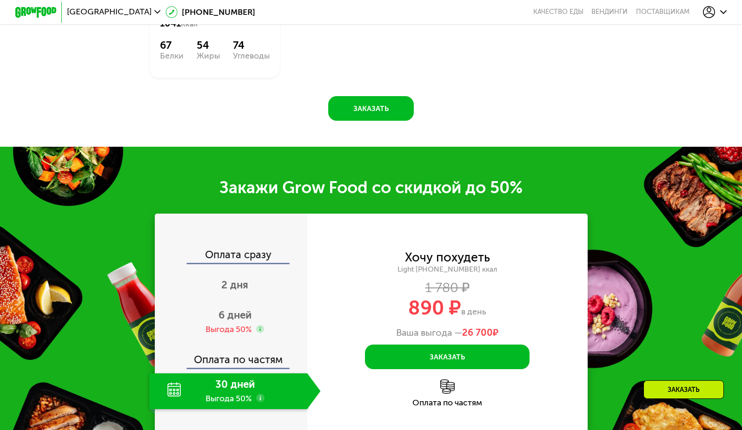
scroll to position [841, 0]
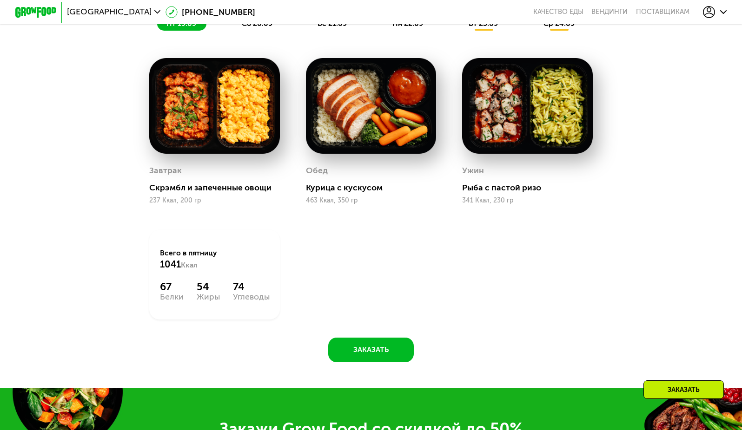
click at [726, 12] on use at bounding box center [723, 12] width 6 height 4
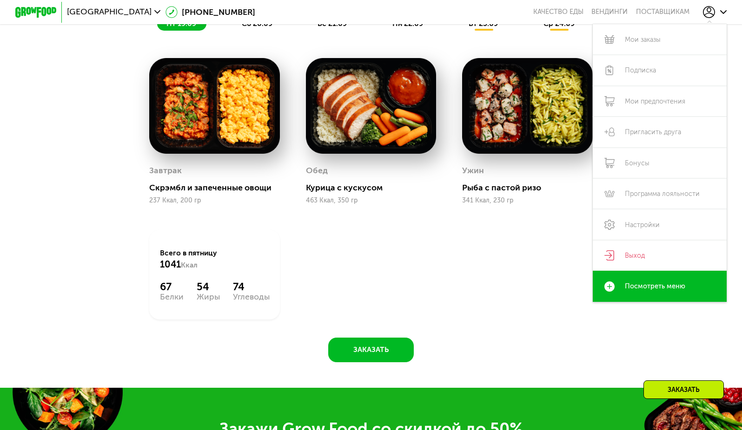
click at [427, 332] on div "Завтрак Скрэмбл и запеченные овощи 237 Ккал, 200 гр Обед Курица с кускусом 463 …" at bounding box center [371, 188] width 469 height 287
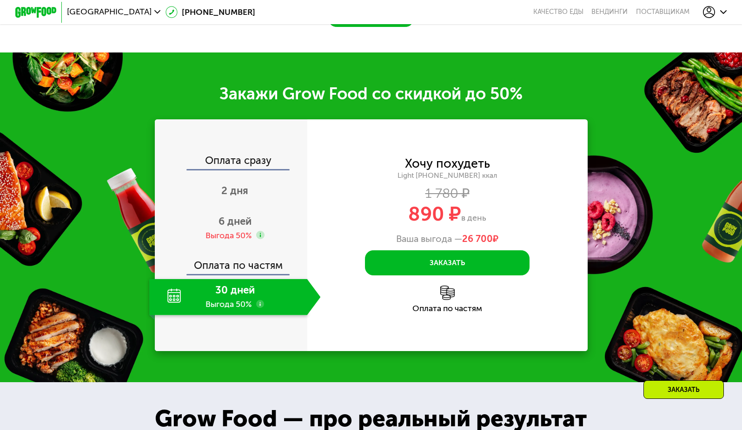
scroll to position [1166, 0]
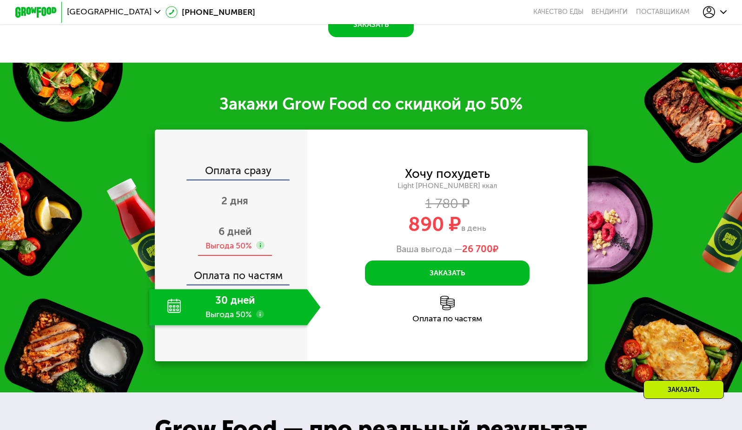
click at [216, 251] on div "Выгода 50%" at bounding box center [228, 245] width 46 height 11
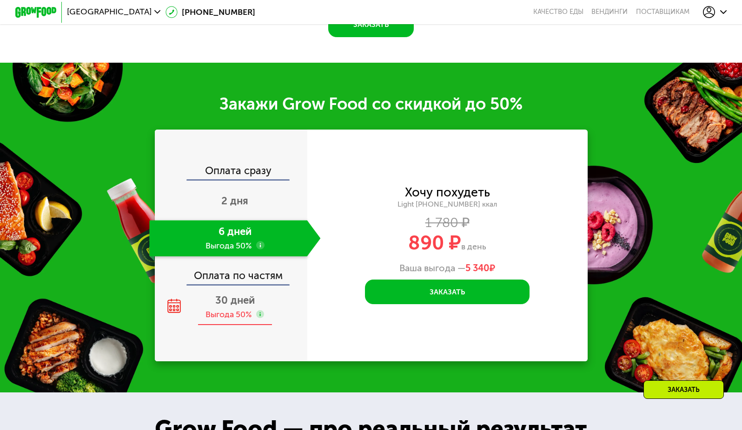
click at [222, 304] on div "30 дней Выгода 50%" at bounding box center [234, 308] width 171 height 36
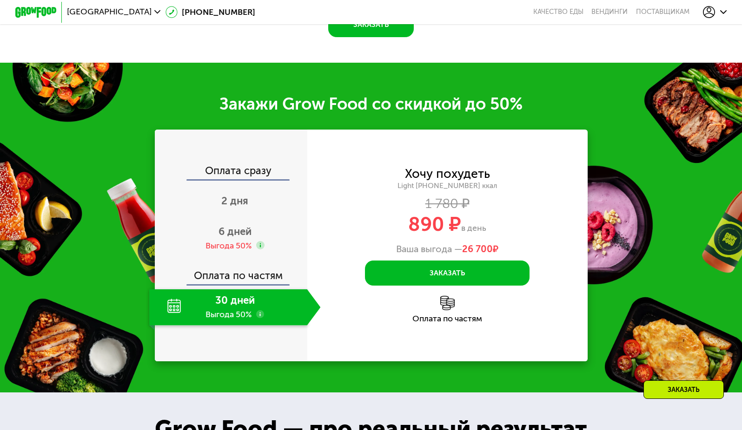
click at [207, 321] on div "30 дней Выгода 50%" at bounding box center [228, 308] width 158 height 36
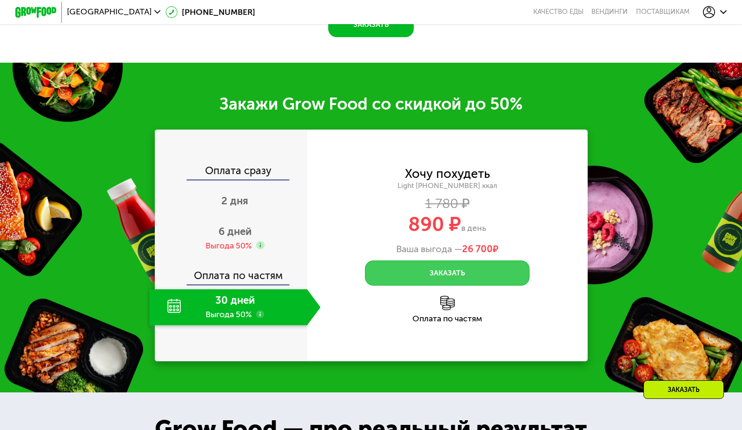
click at [478, 279] on button "Заказать" at bounding box center [447, 273] width 165 height 25
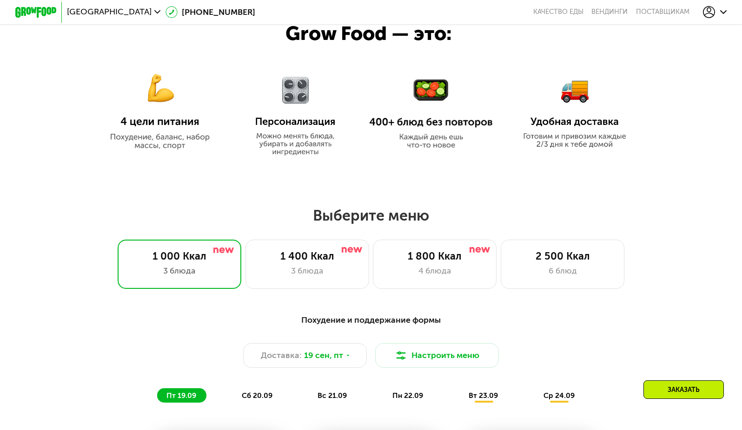
scroll to position [655, 0]
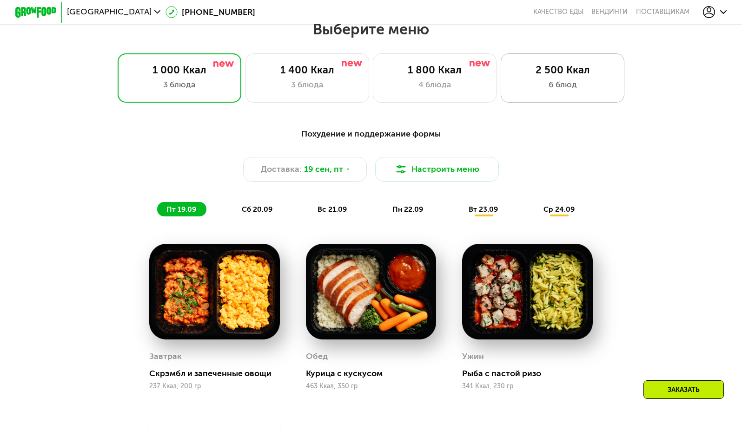
click at [591, 85] on div "6 блюд" at bounding box center [562, 85] width 102 height 13
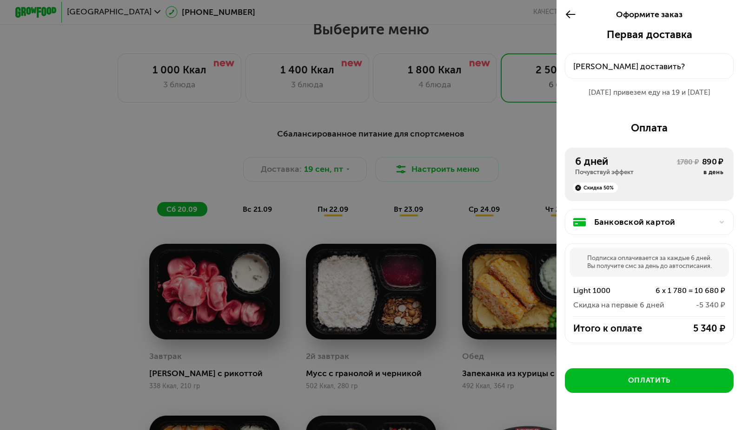
click at [569, 13] on icon at bounding box center [571, 14] width 12 height 13
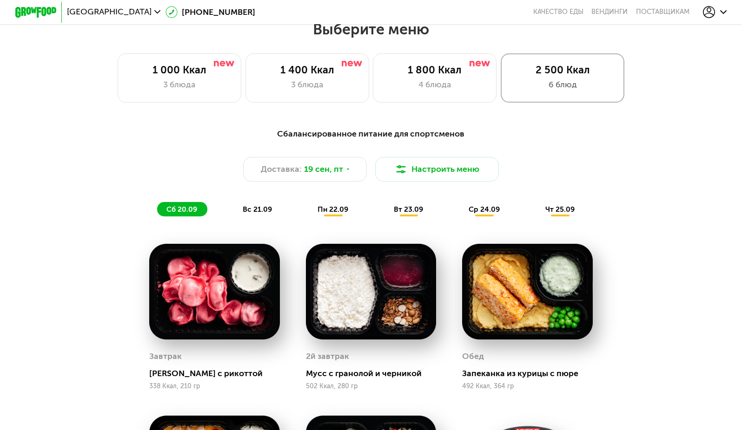
click at [555, 89] on div "6 блюд" at bounding box center [562, 85] width 102 height 13
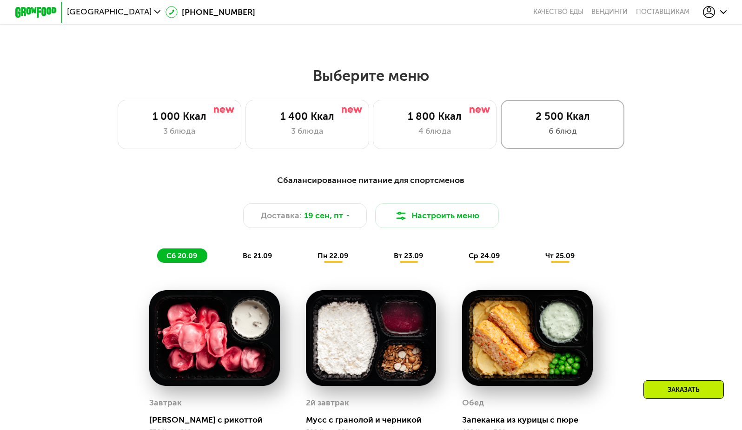
click at [574, 129] on div "6 блюд" at bounding box center [562, 131] width 102 height 13
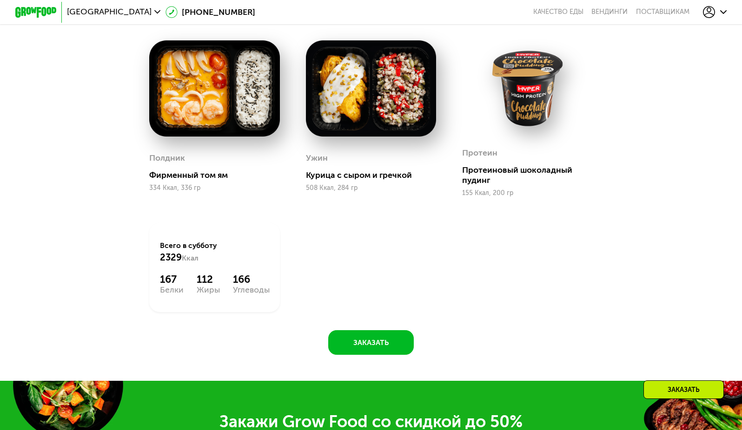
scroll to position [1306, 0]
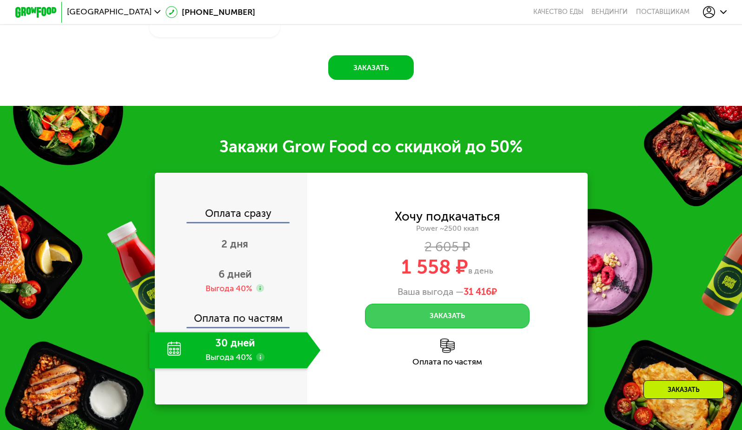
click at [442, 329] on button "Заказать" at bounding box center [447, 316] width 165 height 25
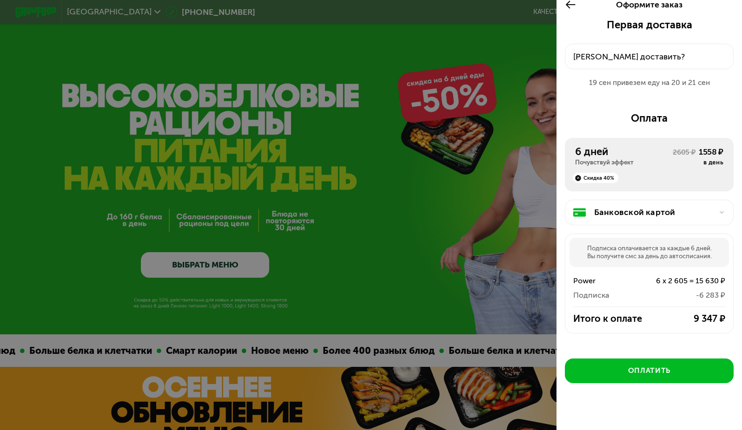
scroll to position [27, 0]
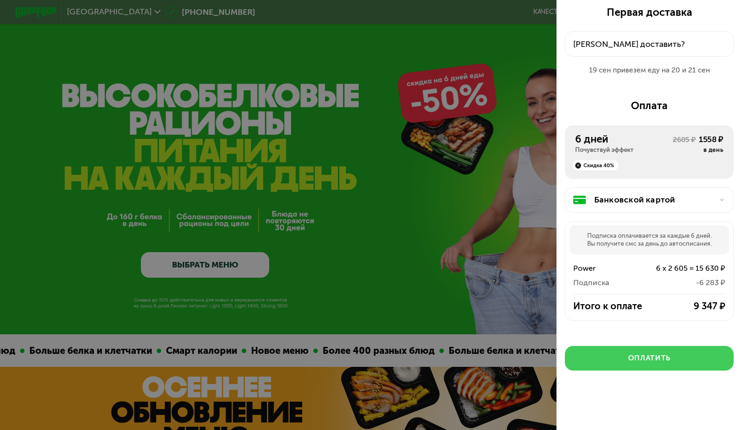
click at [631, 357] on div "Оплатить" at bounding box center [649, 358] width 42 height 10
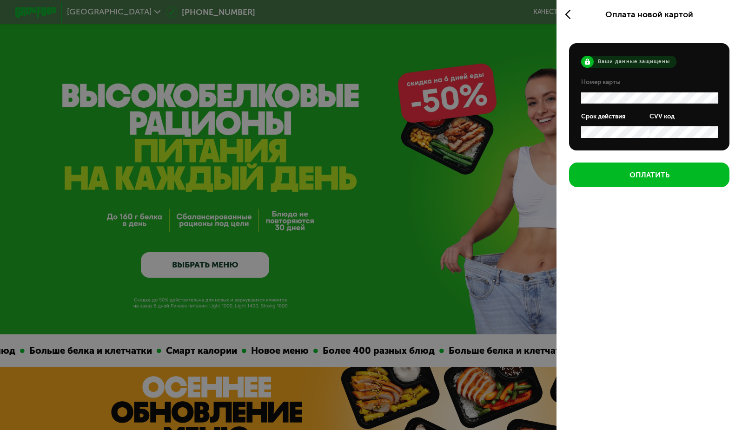
scroll to position [0, 0]
click at [565, 11] on icon at bounding box center [571, 14] width 12 height 13
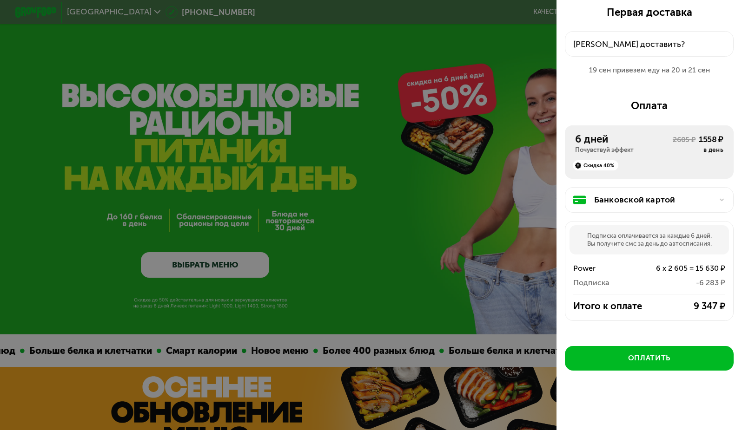
click at [692, 207] on div "Банковской картой" at bounding box center [649, 200] width 169 height 26
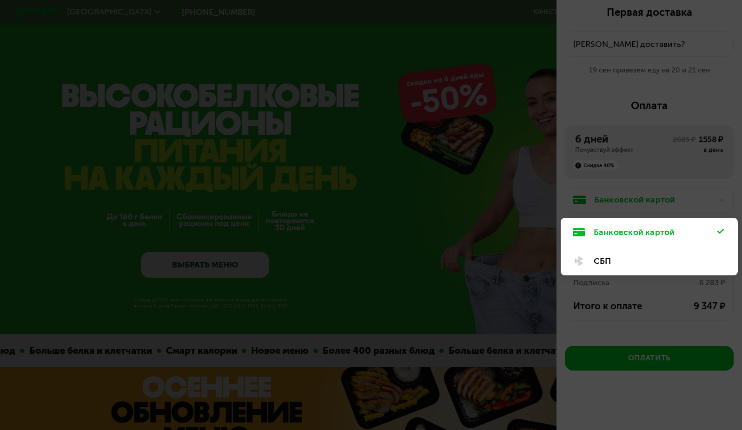
click at [690, 170] on div at bounding box center [371, 215] width 742 height 430
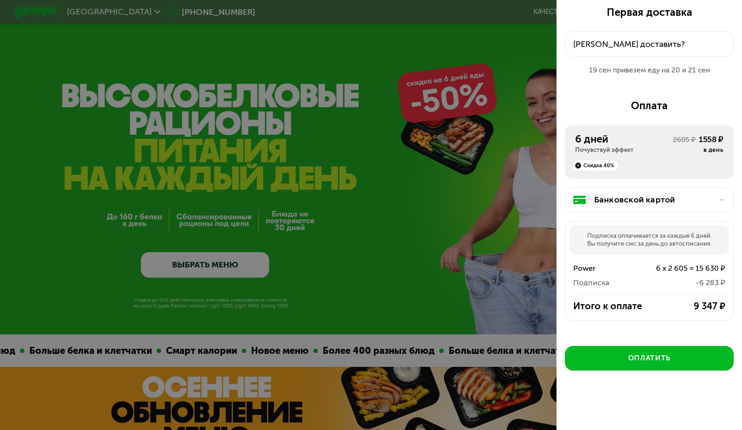
click at [630, 39] on div "[PERSON_NAME] доставить?" at bounding box center [649, 44] width 152 height 13
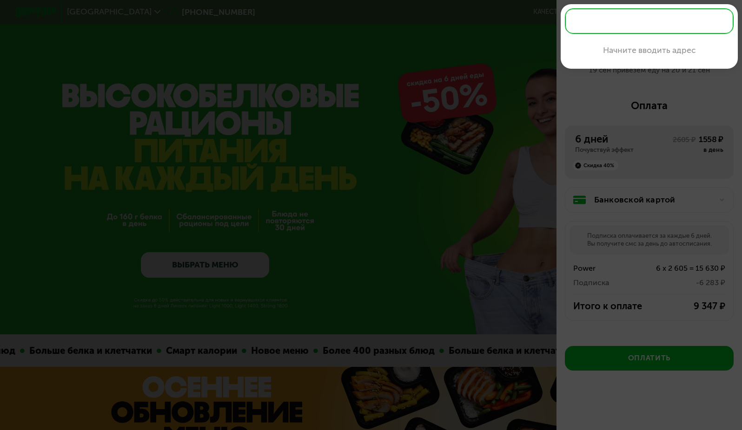
drag, startPoint x: 434, startPoint y: 121, endPoint x: 436, endPoint y: 128, distance: 7.1
click at [434, 122] on div at bounding box center [371, 215] width 742 height 430
